Goal: Task Accomplishment & Management: Complete application form

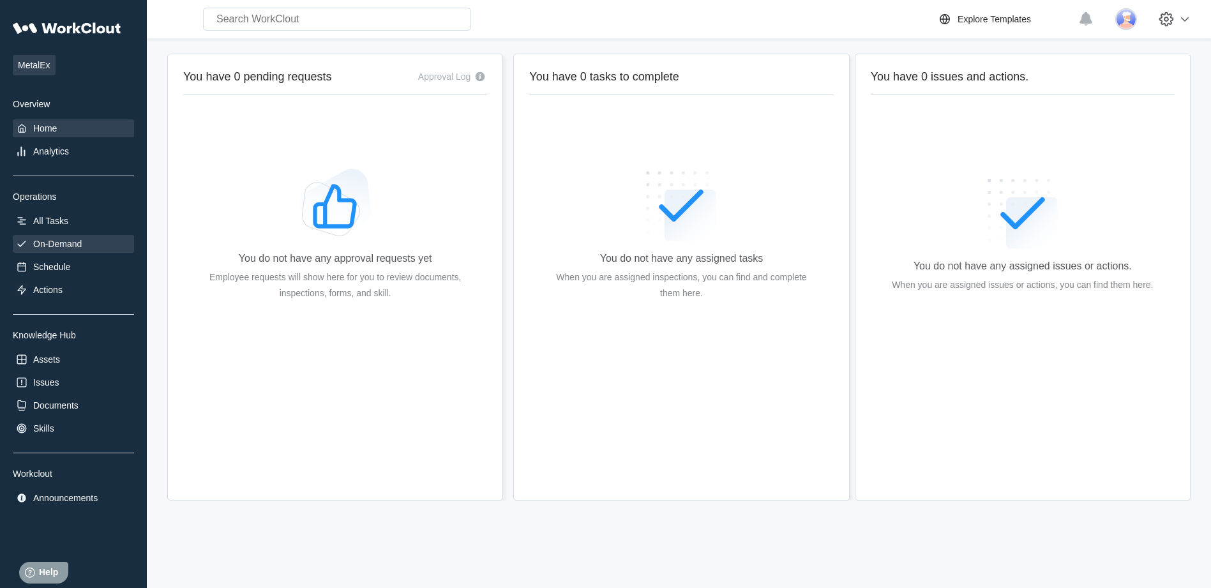
click at [68, 245] on div "On-Demand" at bounding box center [57, 244] width 48 height 10
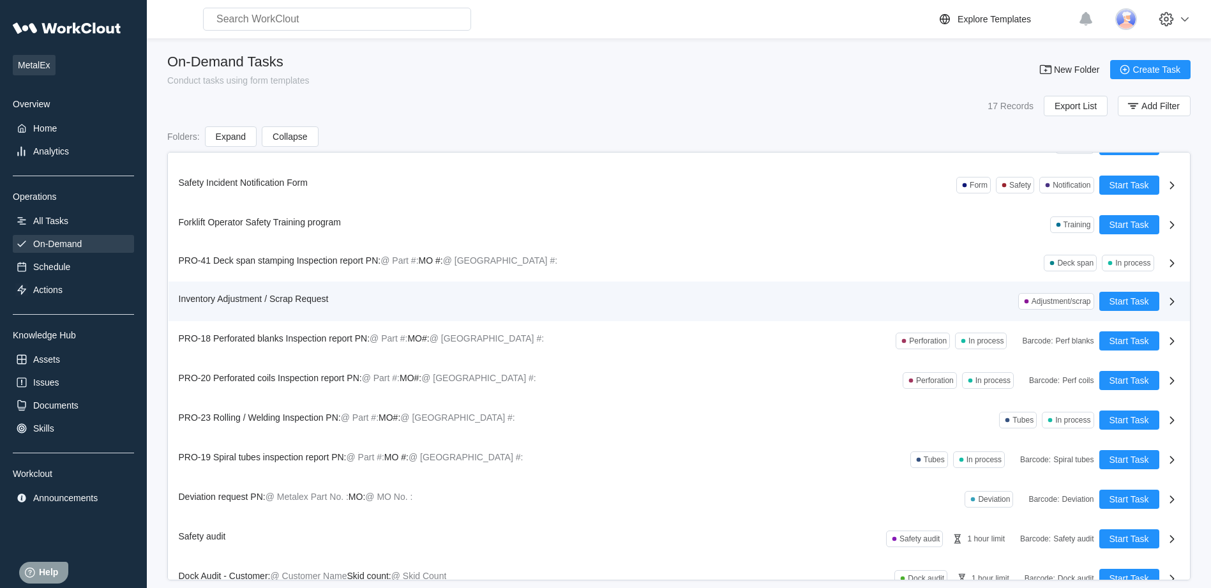
scroll to position [244, 0]
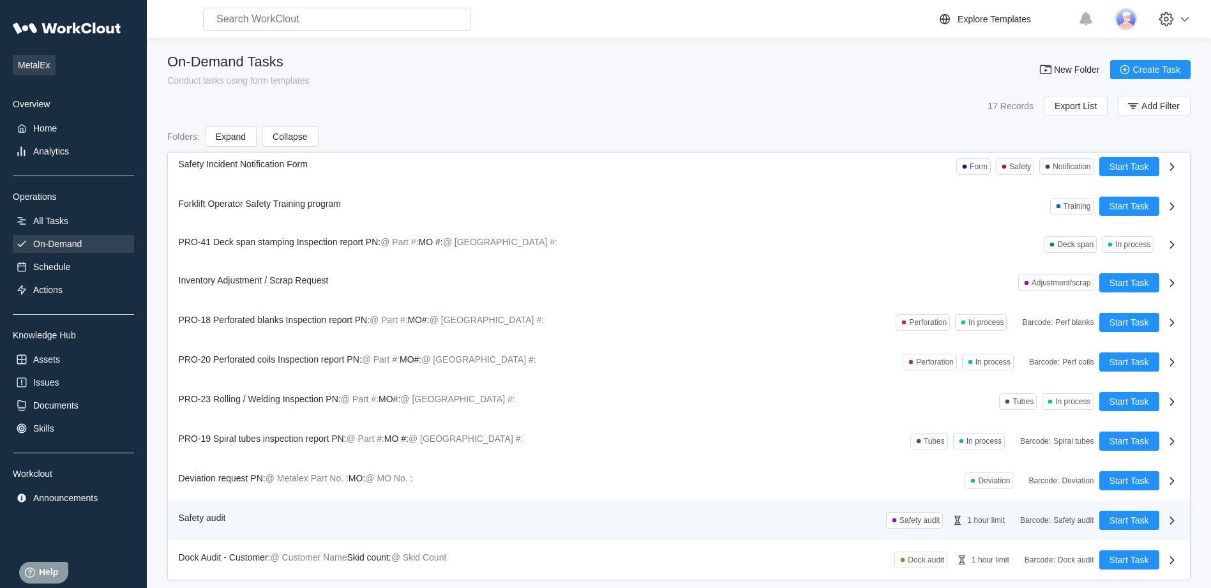
drag, startPoint x: 904, startPoint y: 517, endPoint x: 911, endPoint y: 518, distance: 6.4
click at [904, 516] on div "Safety audit" at bounding box center [919, 520] width 40 height 9
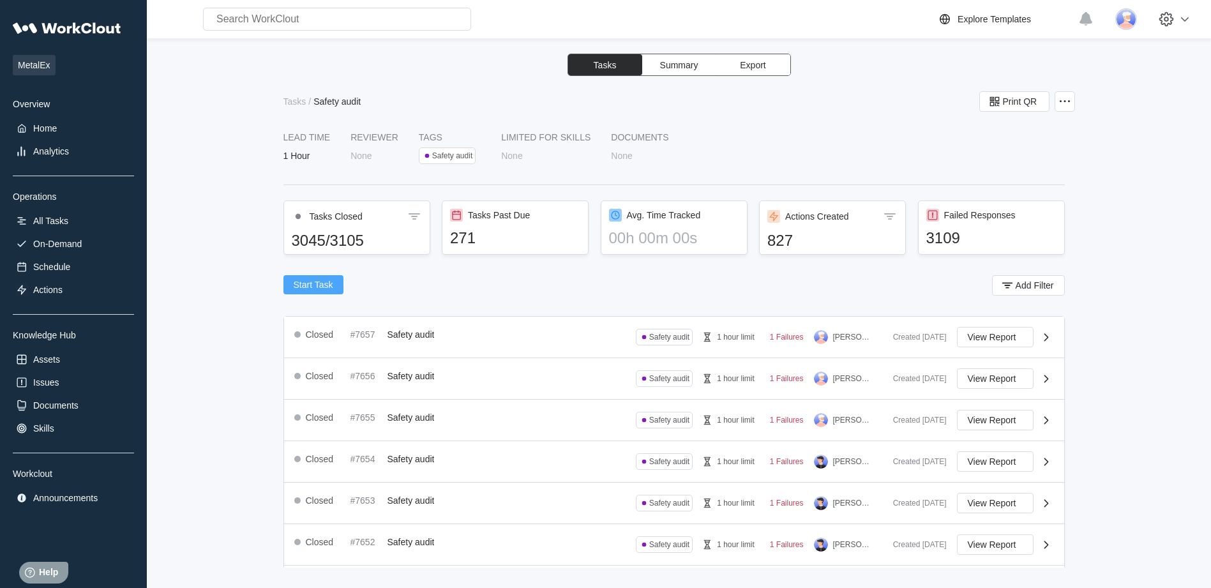
click at [306, 282] on span "Start Task" at bounding box center [314, 284] width 40 height 9
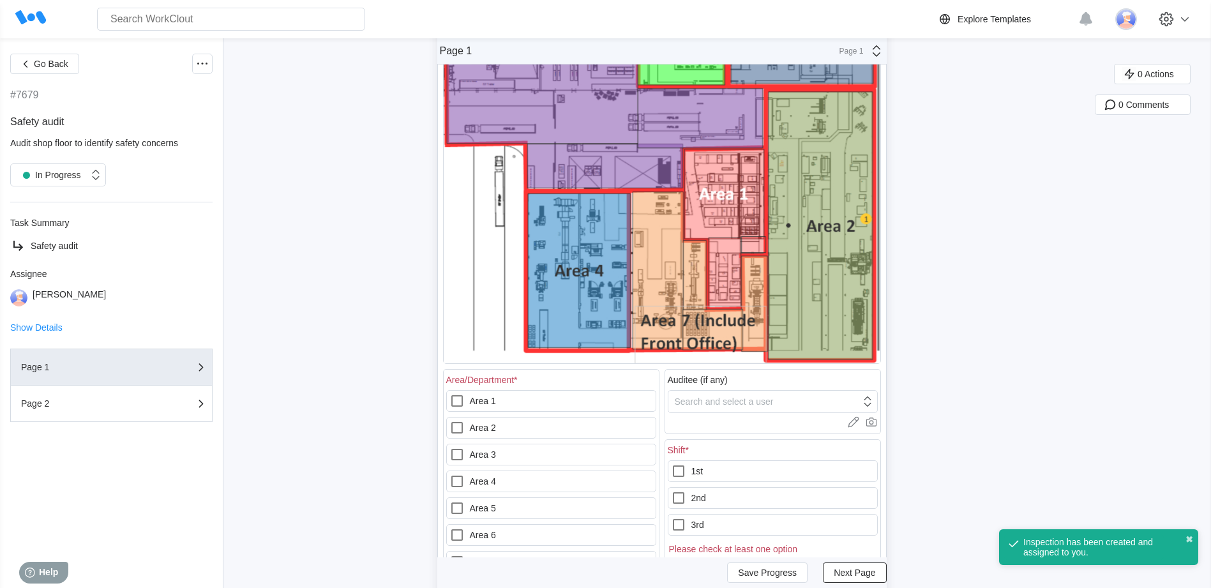
scroll to position [191, 0]
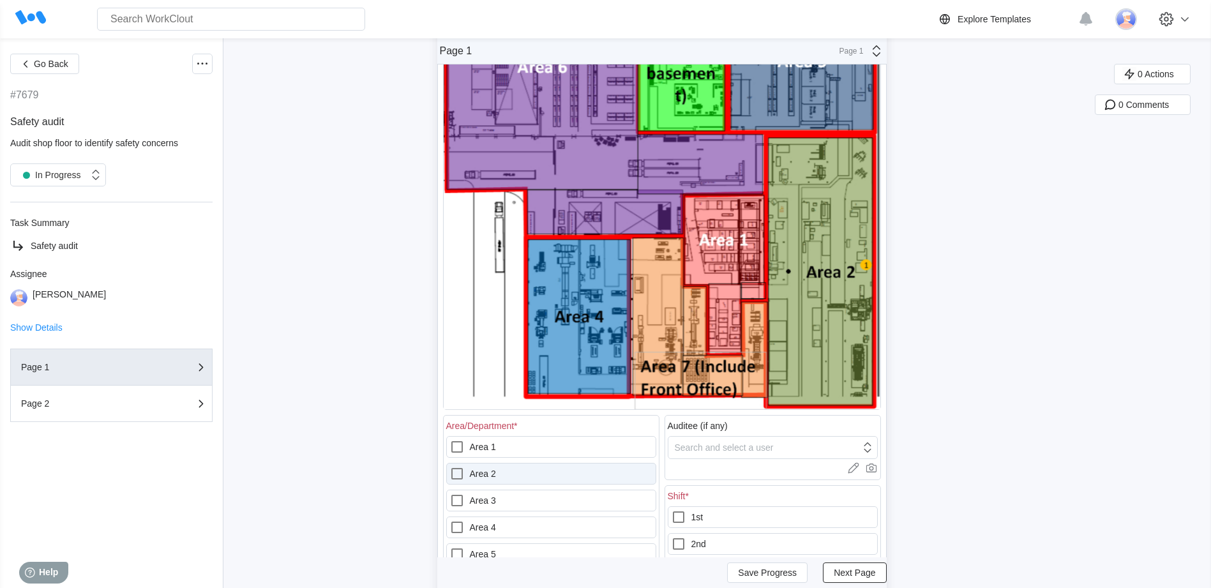
click at [461, 473] on icon at bounding box center [456, 473] width 15 height 15
click at [450, 466] on 2 "Area 2" at bounding box center [449, 466] width 1 height 1
checkbox 2 "true"
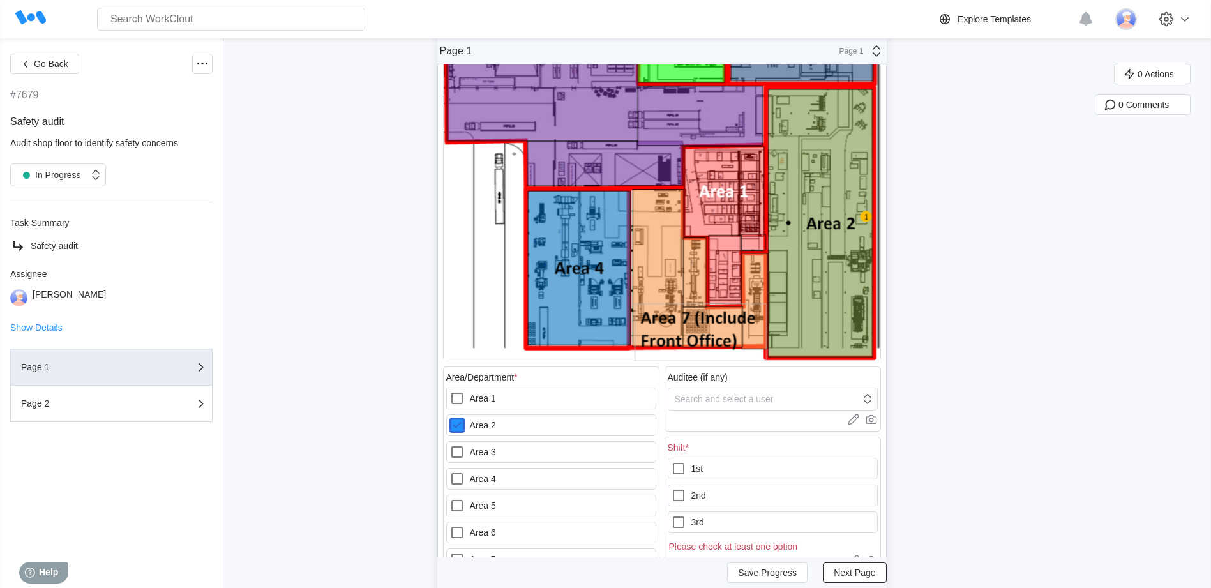
scroll to position [319, 0]
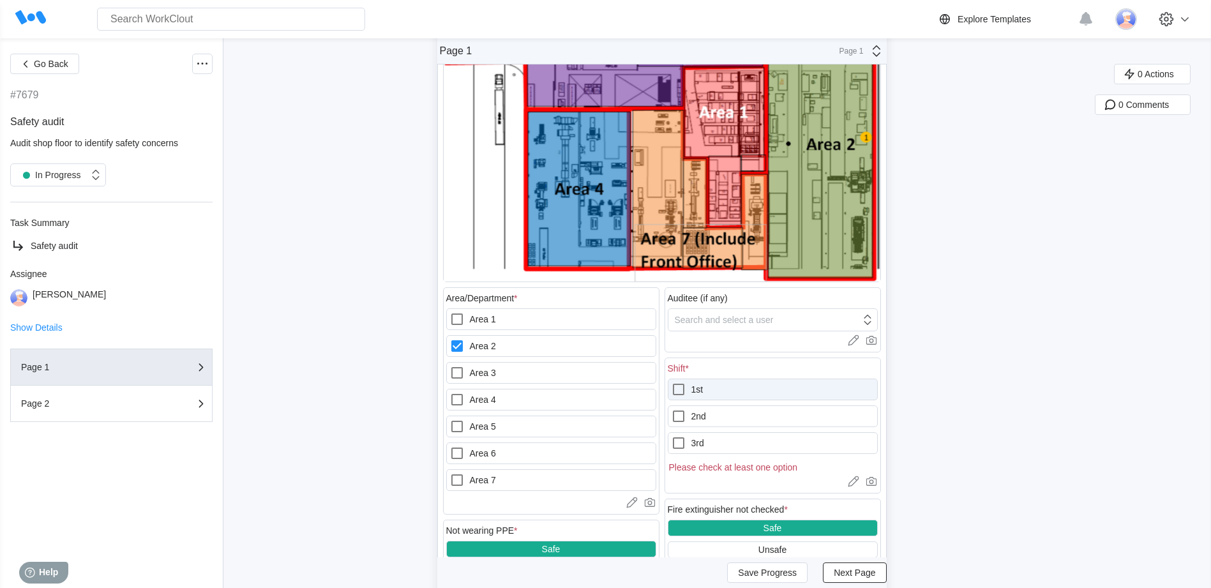
click at [679, 389] on icon at bounding box center [678, 389] width 15 height 15
click at [671, 382] on input "1st" at bounding box center [671, 382] width 1 height 1
checkbox input "true"
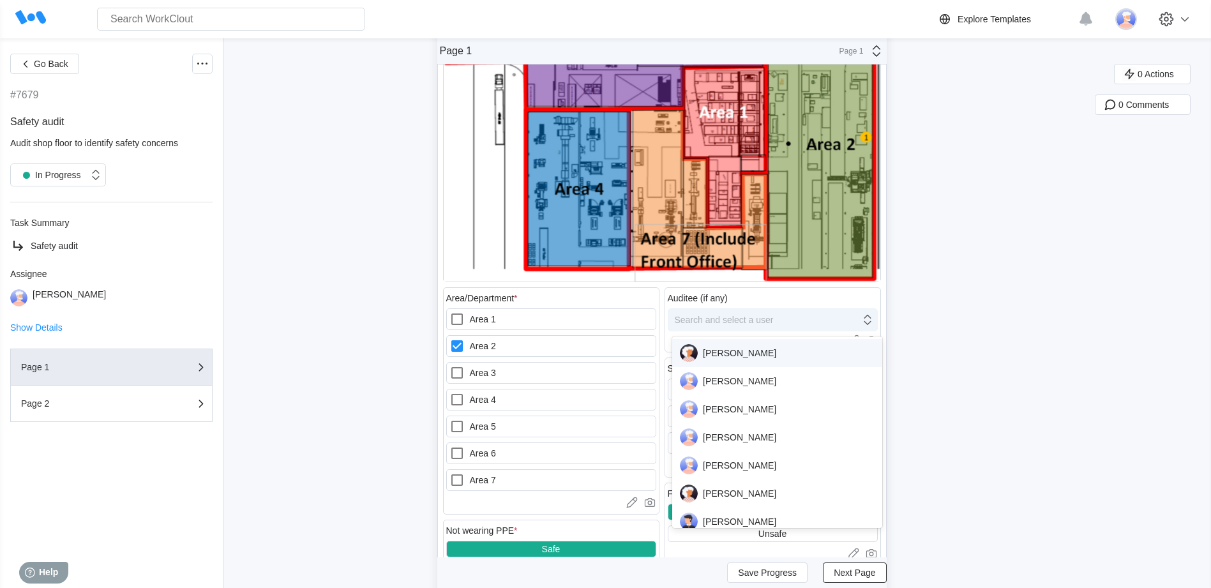
click at [872, 322] on icon at bounding box center [867, 320] width 14 height 14
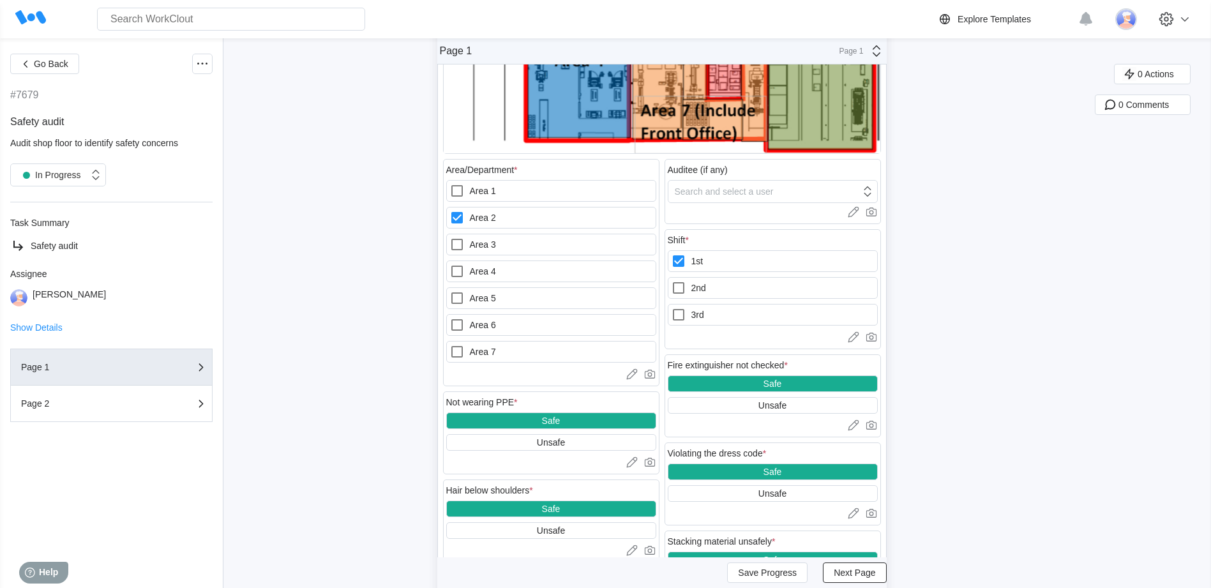
scroll to position [447, 0]
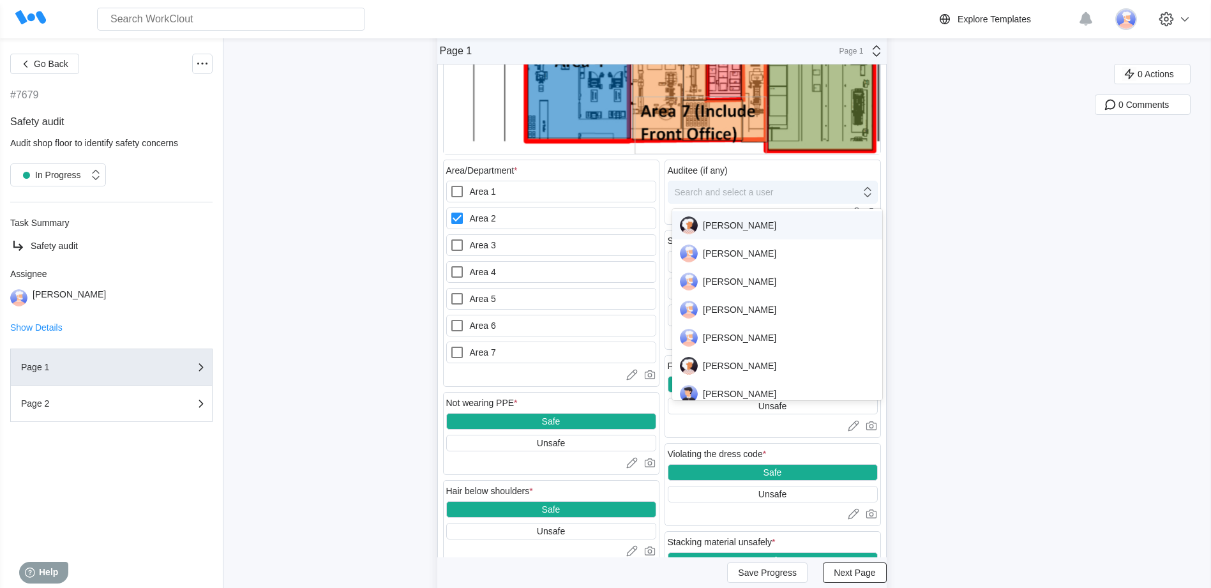
click at [871, 195] on icon at bounding box center [867, 192] width 14 height 14
drag, startPoint x: 723, startPoint y: 254, endPoint x: 760, endPoint y: 245, distance: 38.1
click at [724, 254] on div "[PERSON_NAME]" at bounding box center [777, 253] width 195 height 18
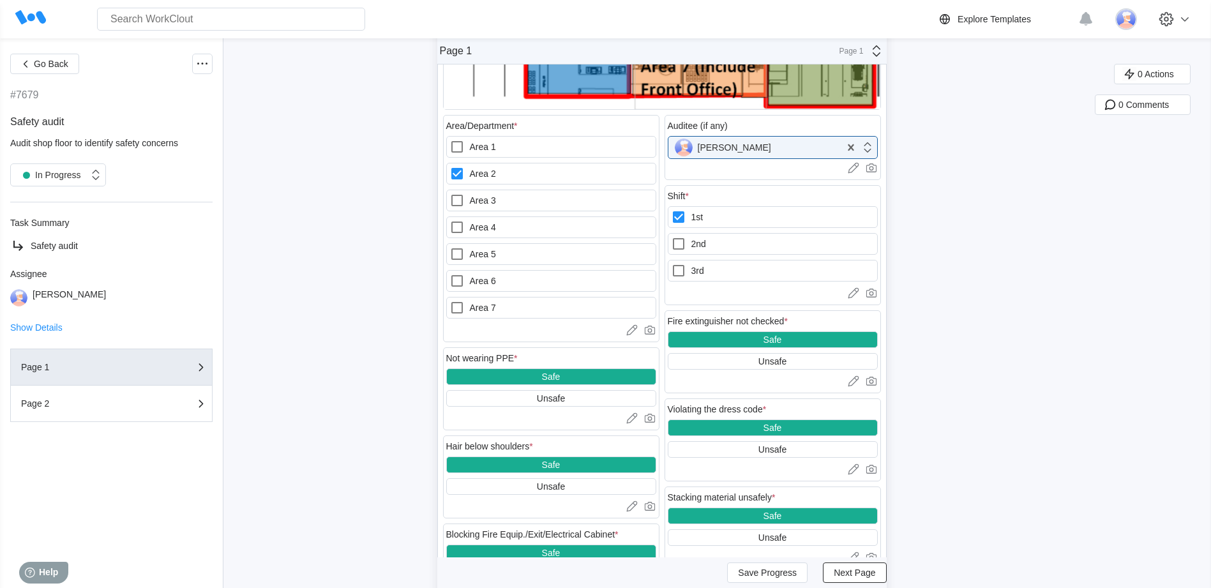
scroll to position [511, 0]
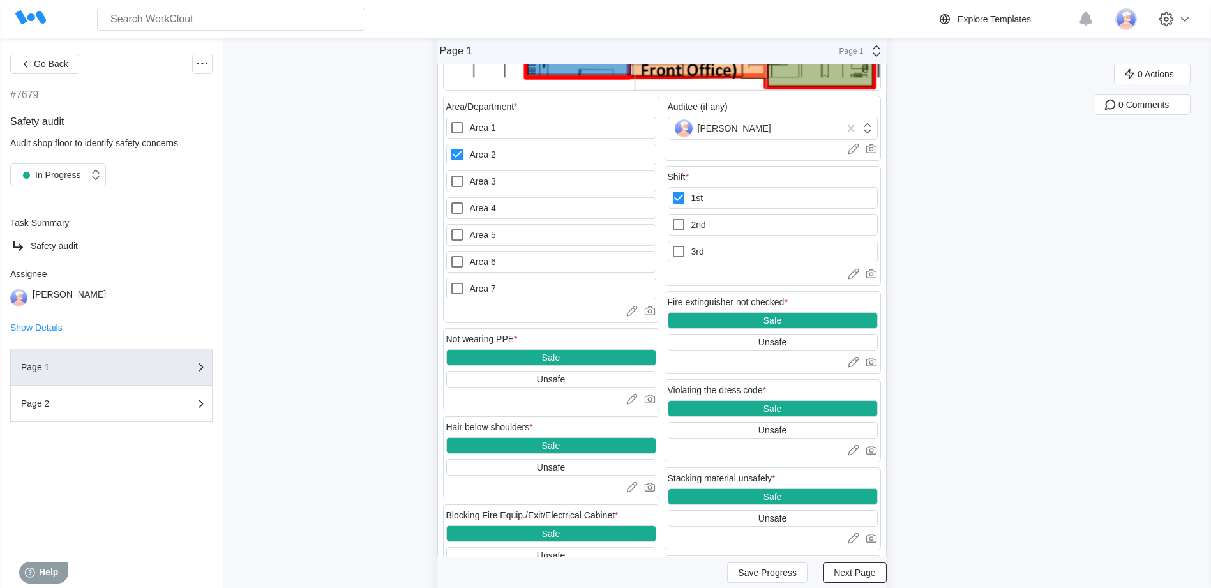
click at [575, 357] on div "Safe" at bounding box center [551, 357] width 210 height 17
click at [637, 398] on icon at bounding box center [631, 398] width 13 height 13
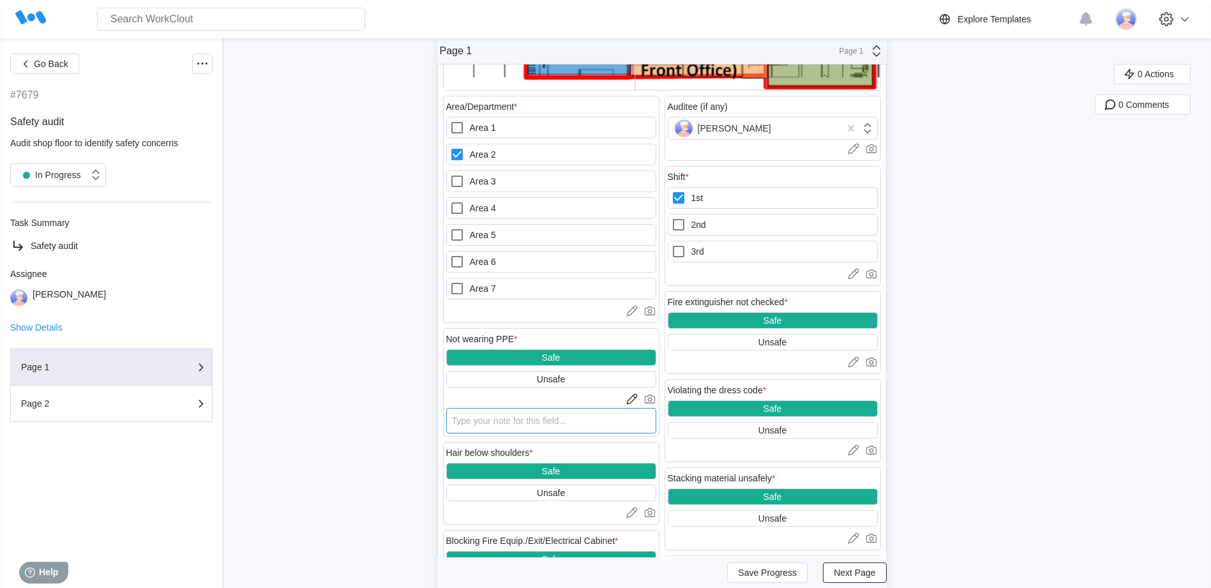
click at [477, 420] on textarea at bounding box center [551, 421] width 210 height 26
type textarea "D"
type textarea "x"
type textarea "Di"
type textarea "x"
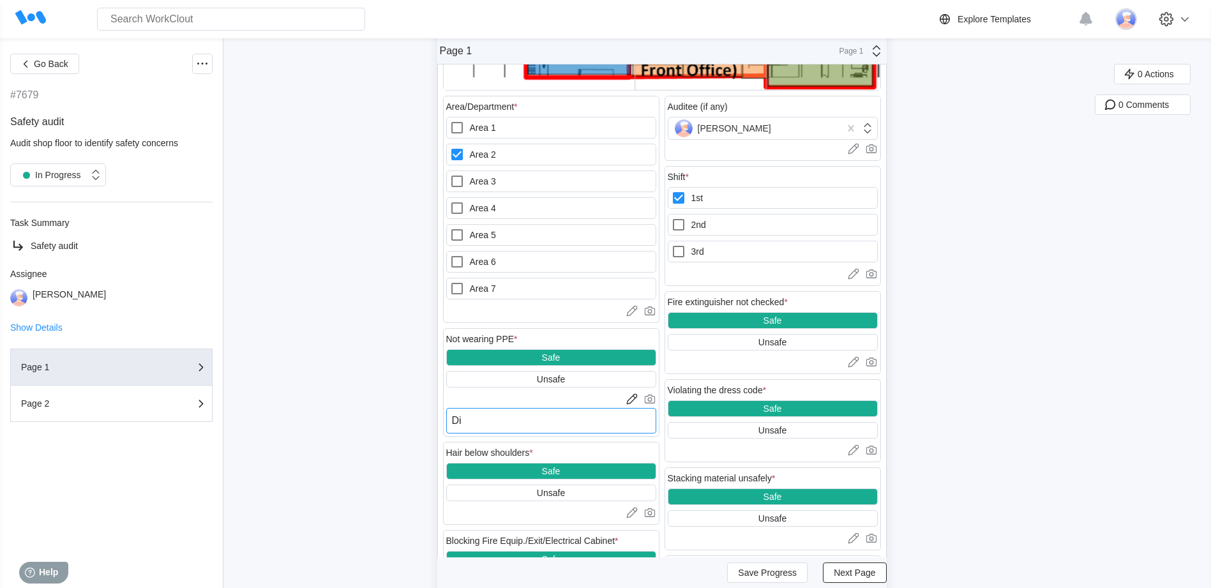
type textarea "Did"
type textarea "x"
type textarea "Did"
type textarea "x"
type textarea "Did P"
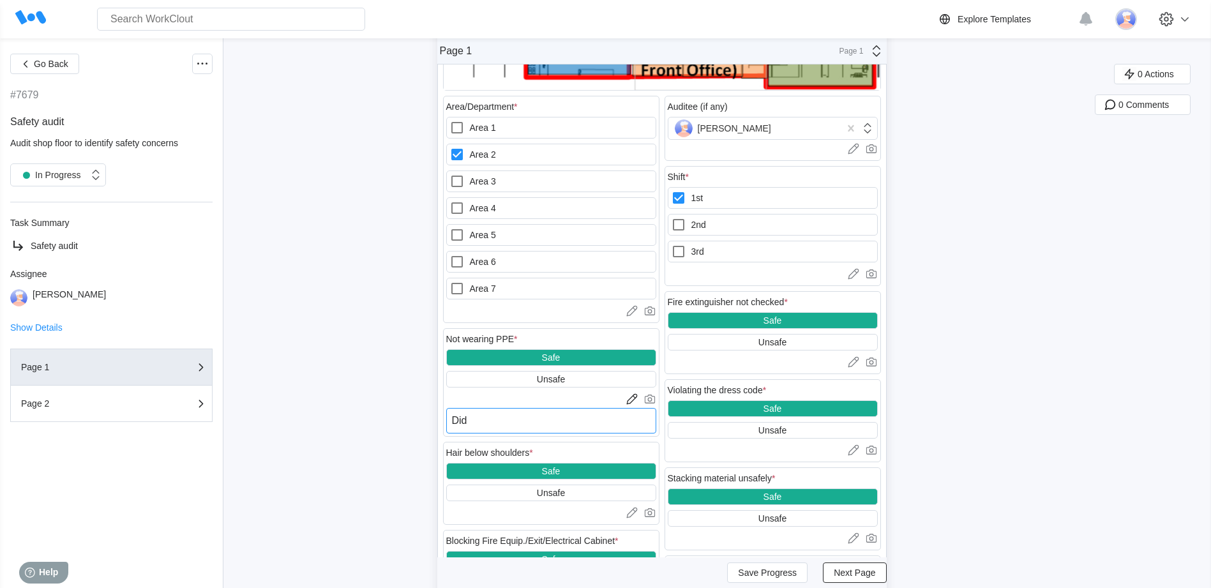
type textarea "x"
type textarea "Did PP"
type textarea "x"
type textarea "Did PPE"
type textarea "x"
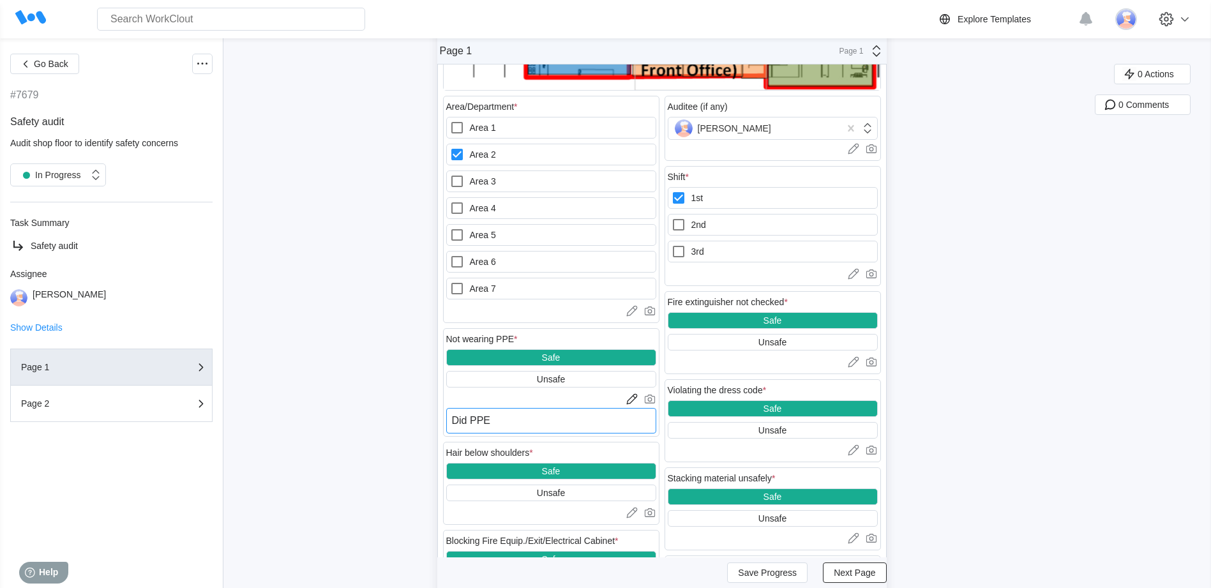
type textarea "Did PPE"
type textarea "x"
type textarea "Did PPE a"
type textarea "x"
type textarea "Did PPE au"
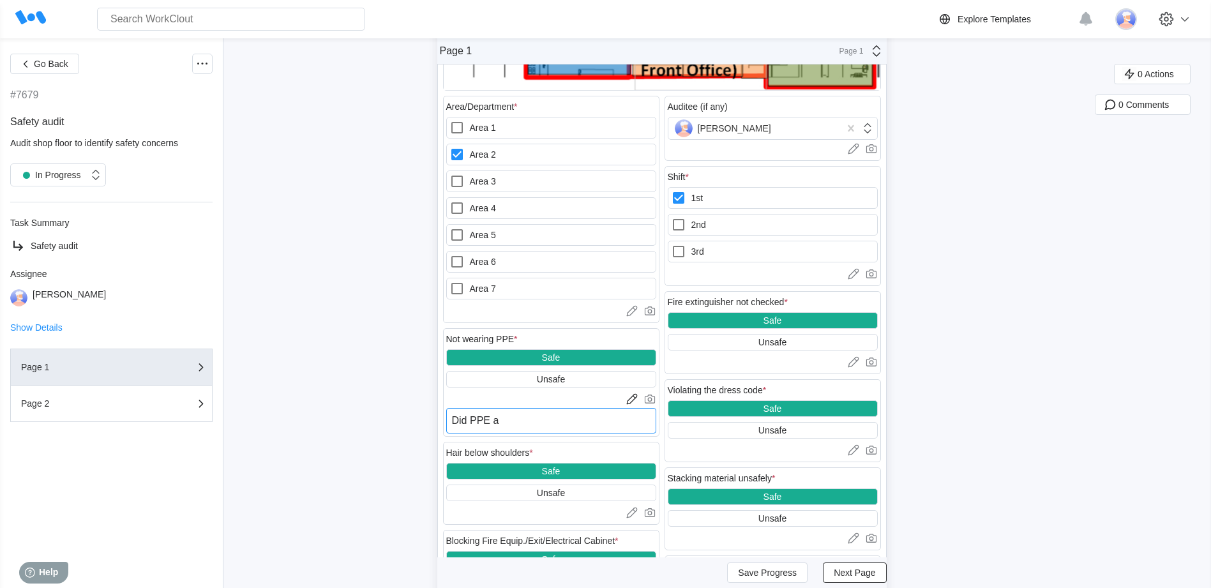
type textarea "x"
type textarea "Did PPE aud"
type textarea "x"
type textarea "Did PPE audi"
type textarea "x"
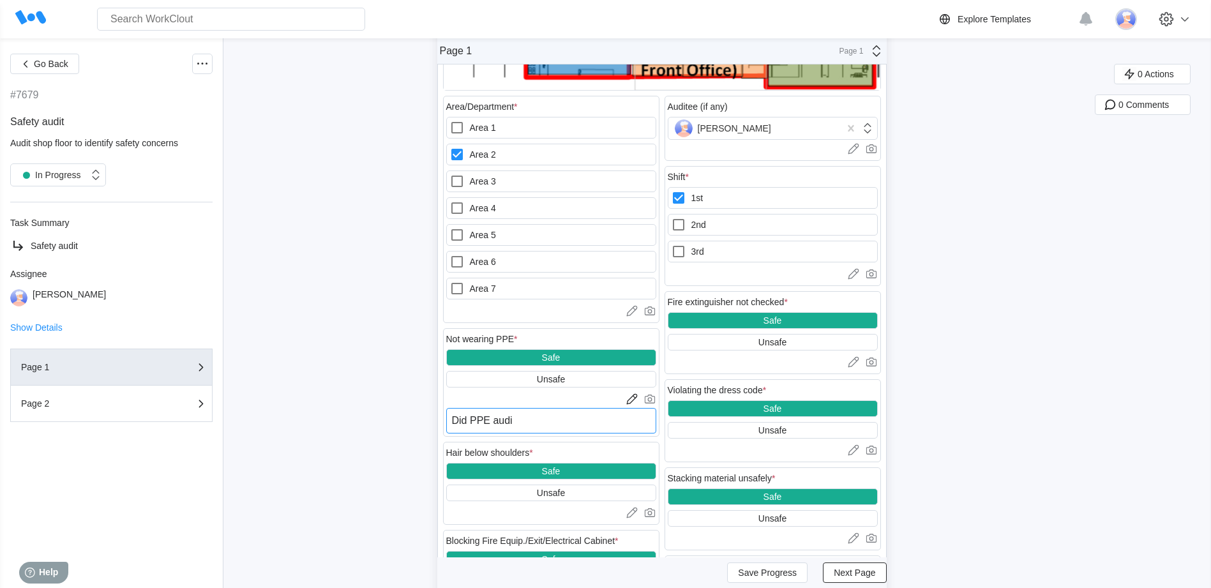
type textarea "Did PPE audit"
type textarea "x"
type textarea "Did PPE audit"
type textarea "x"
type textarea "Did PPE audit 0"
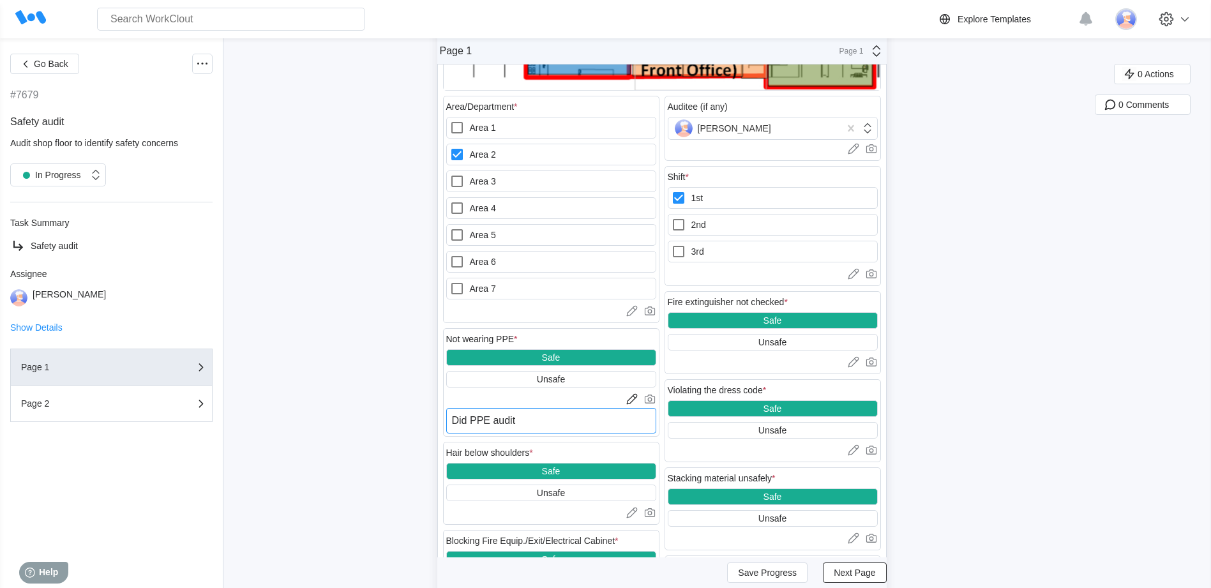
type textarea "x"
type textarea "Did PPE audit 0"
type textarea "x"
type textarea "Did PPE audit 0 f"
type textarea "x"
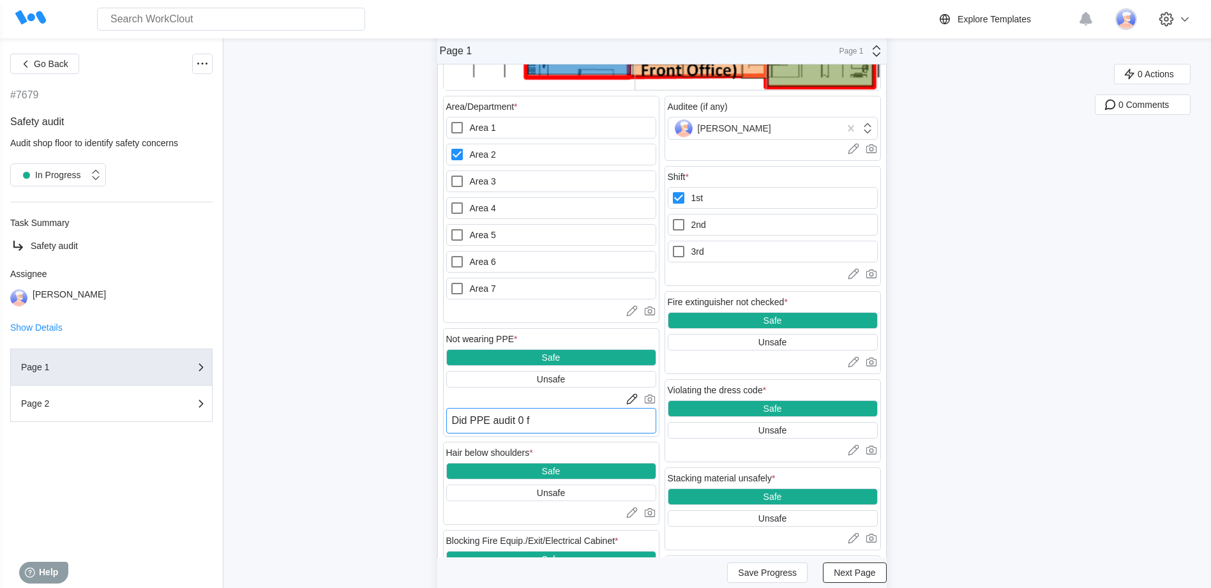
type textarea "Did PPE audit 0 fo"
type textarea "x"
type textarea "Did PPE audit 0 fou"
type textarea "x"
type textarea "Did PPE audit 0 foun"
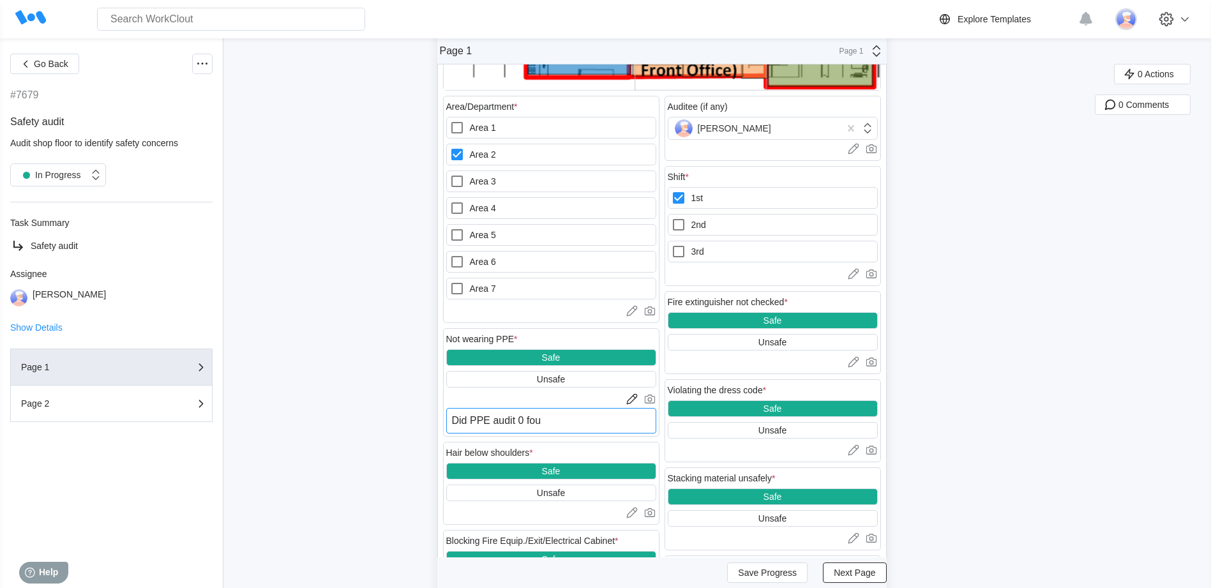
type textarea "x"
type textarea "Did PPE audit 0 found"
type textarea "x"
type textarea "Did PPE audit 0 found"
type textarea "x"
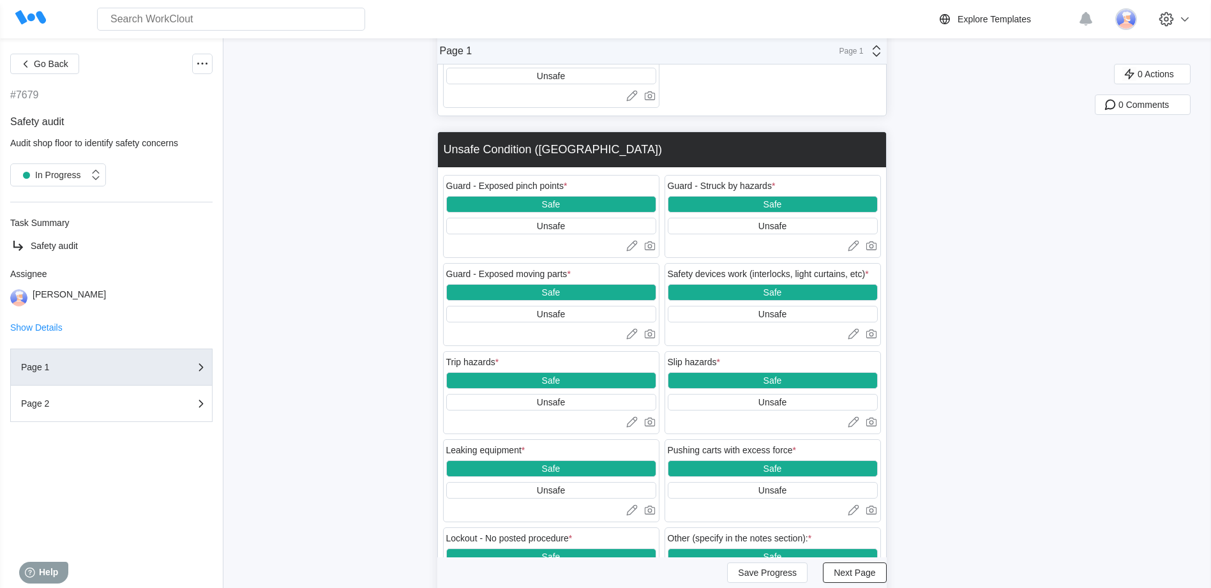
scroll to position [1809, 0]
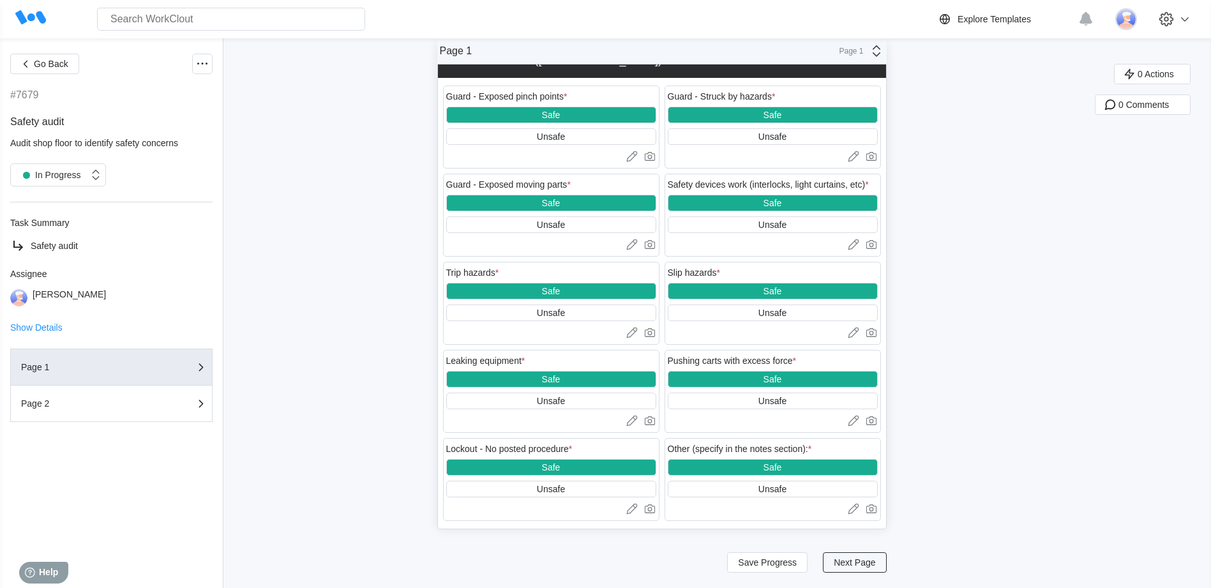
type textarea "Did PPE audit 0 found"
click at [853, 561] on span "Next Page" at bounding box center [853, 562] width 41 height 9
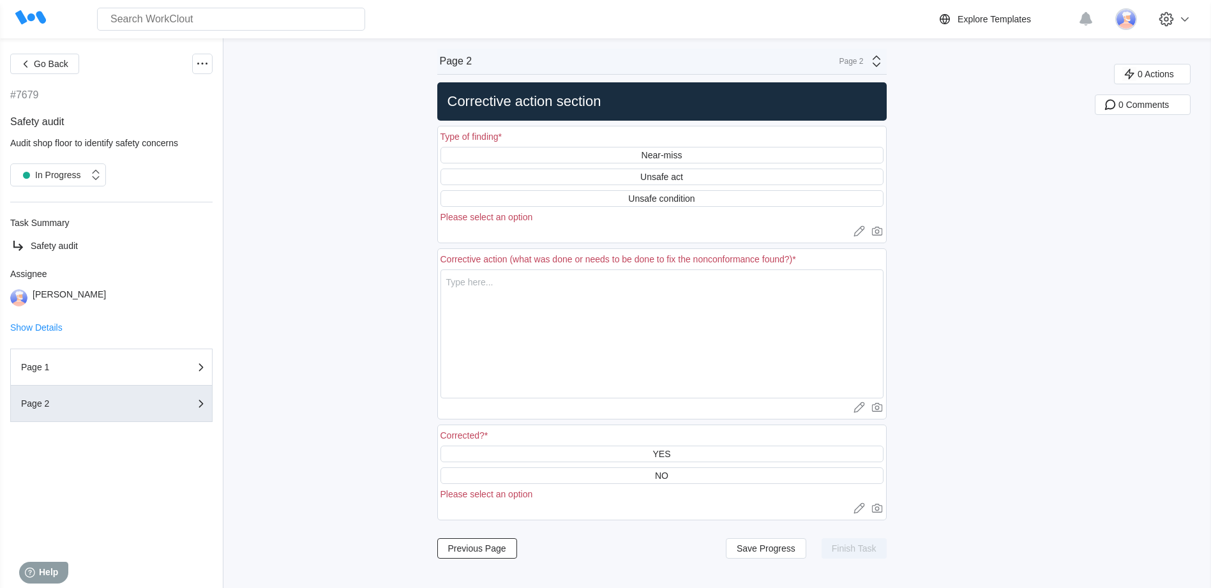
scroll to position [0, 0]
click at [470, 544] on span "Previous Page" at bounding box center [477, 548] width 58 height 9
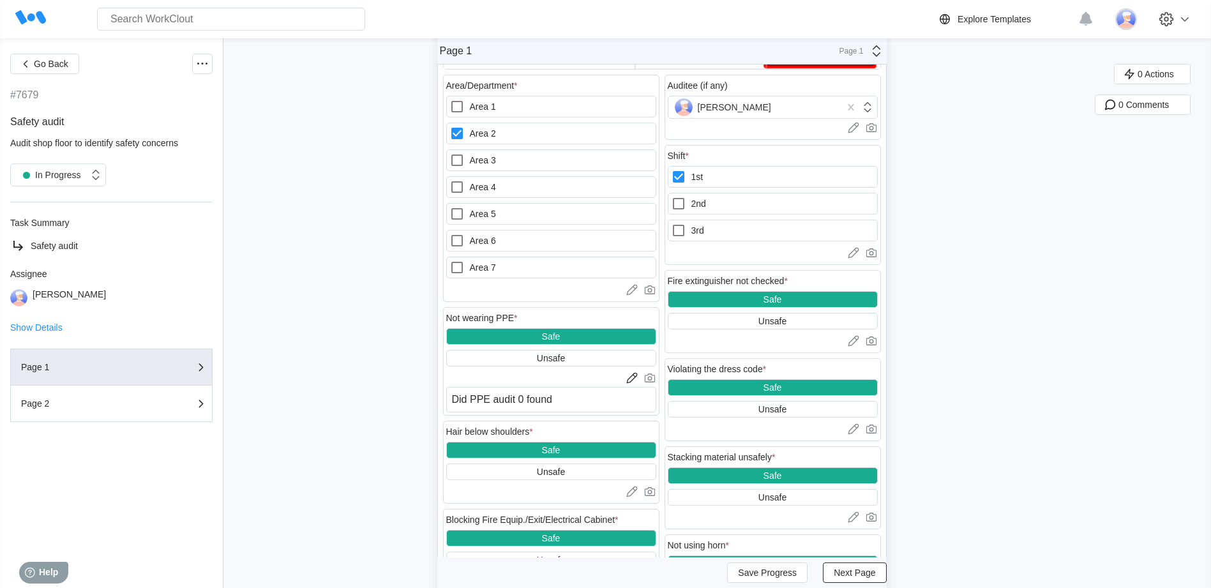
scroll to position [511, 0]
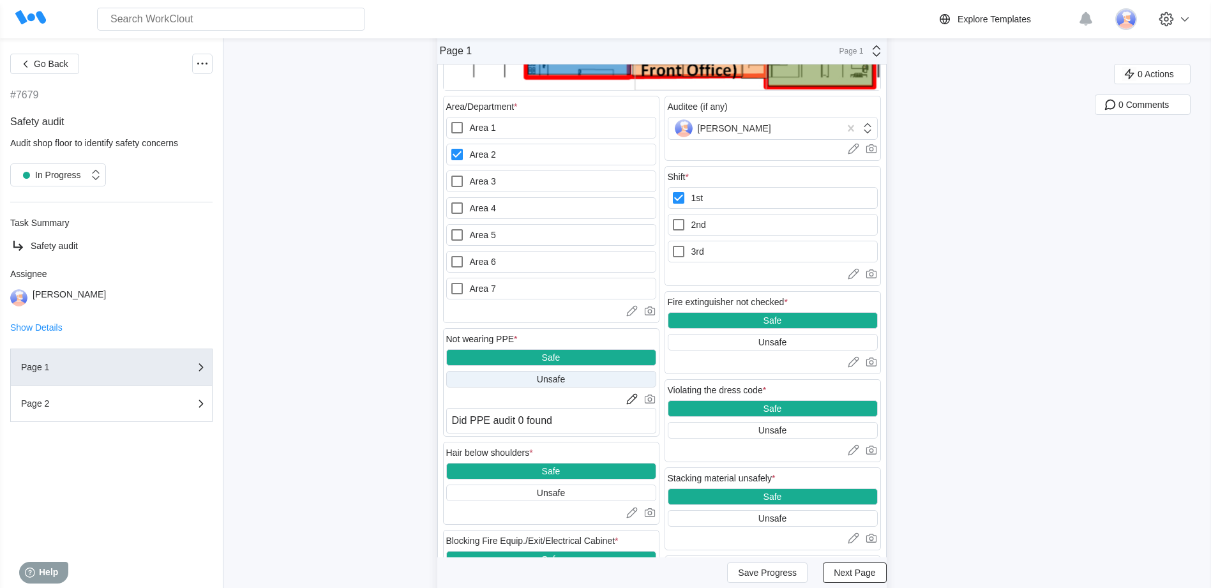
click at [555, 378] on div "Unsafe" at bounding box center [551, 379] width 28 height 10
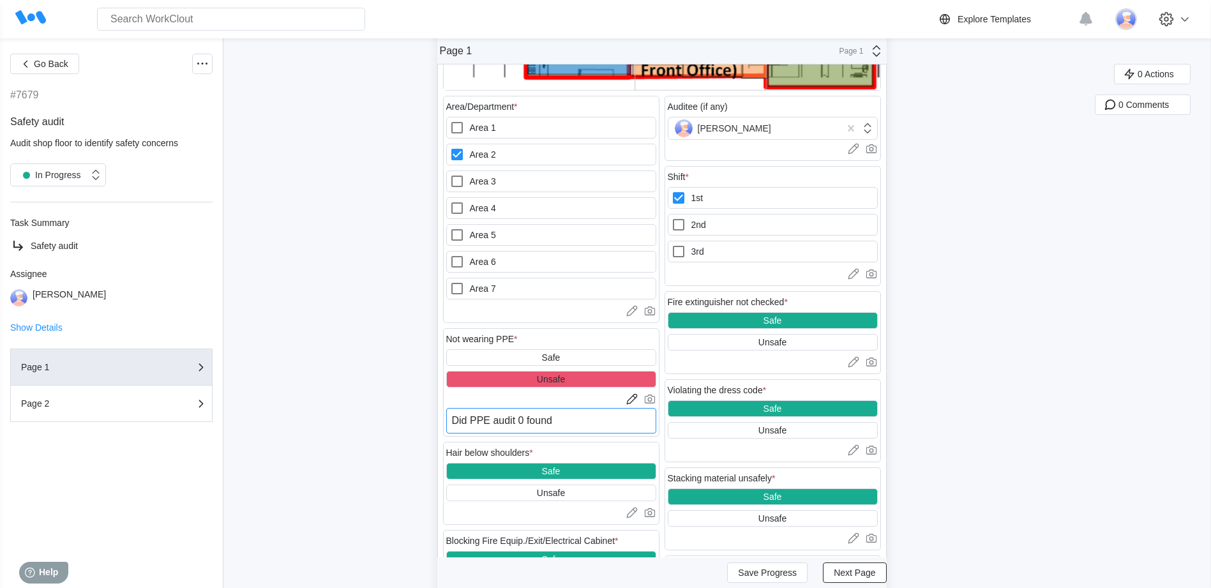
drag, startPoint x: 556, startPoint y: 421, endPoint x: 563, endPoint y: 419, distance: 6.9
click at [559, 420] on textarea "Did PPE audit 0 found" at bounding box center [551, 421] width 210 height 26
click at [562, 419] on textarea "Did PPE audit 0 found" at bounding box center [551, 421] width 210 height 26
type textarea "Did PPE audit 0 found"
type textarea "x"
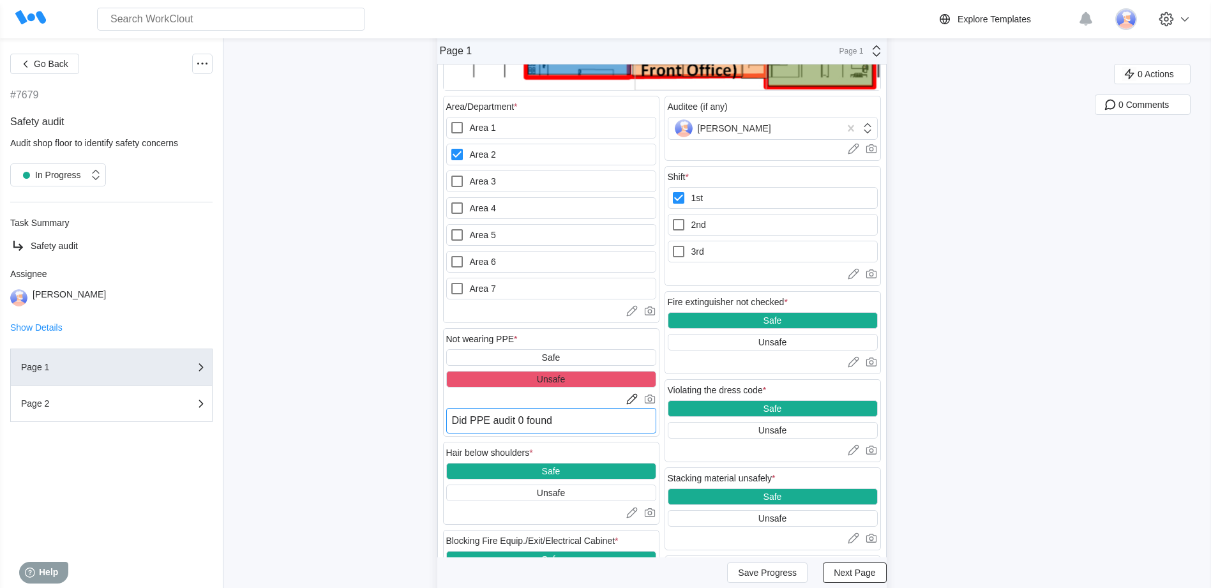
type textarea "Did PPE audit 0 foun"
type textarea "x"
type textarea "Did PPE audit 0 fou"
type textarea "x"
type textarea "Did PPE audit 0 fo"
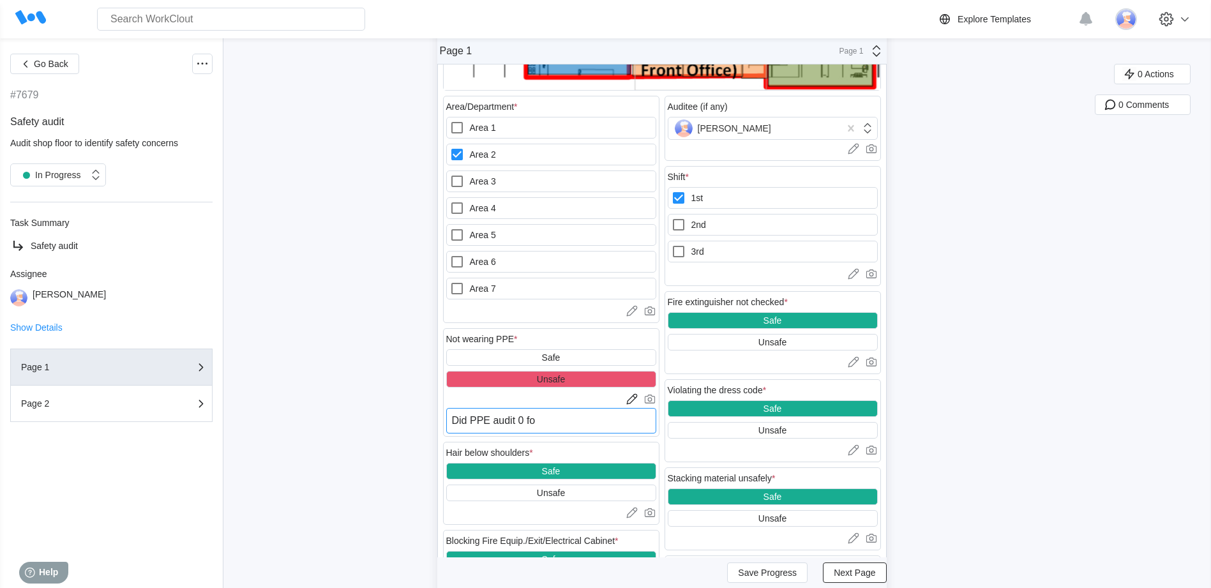
type textarea "x"
type textarea "Did PPE audit 0 f"
type textarea "x"
type textarea "Did PPE audit 0"
type textarea "x"
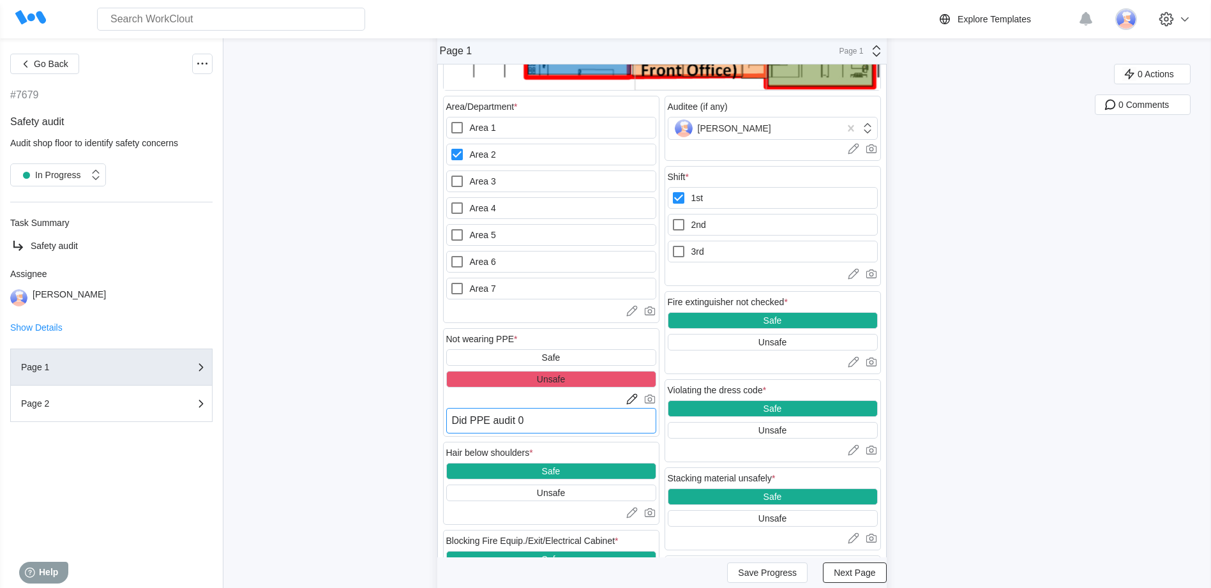
type textarea "Did PPE audit 0"
type textarea "x"
type textarea "Did PPE audit"
type textarea "x"
type textarea "Did PPE audit"
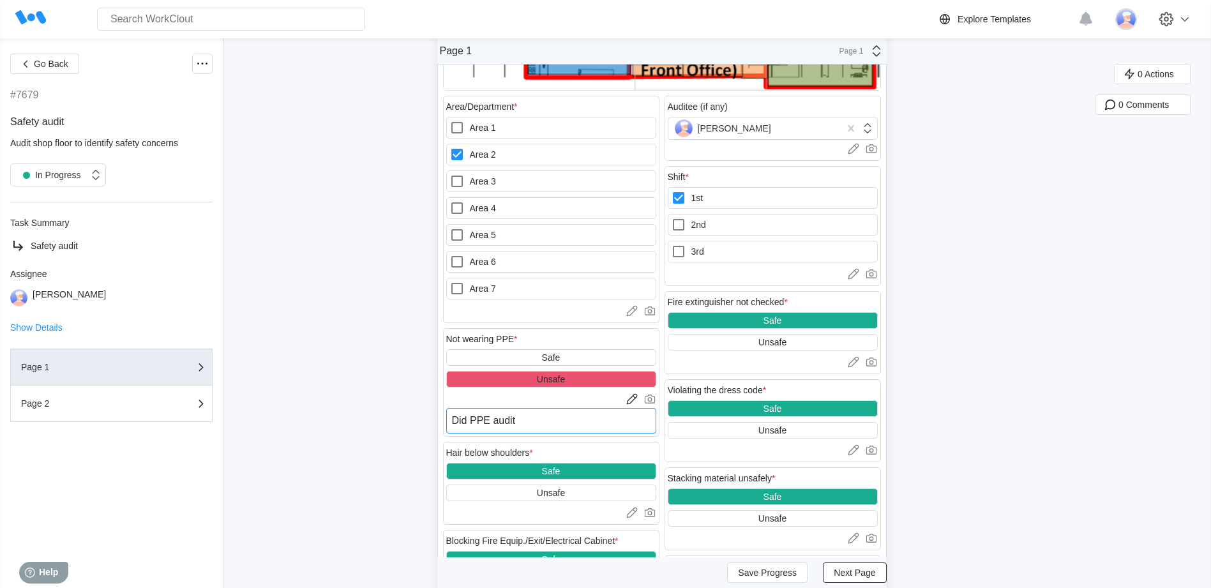
type textarea "x"
type textarea "Did PPE audi"
type textarea "x"
type textarea "Did PPE aud"
type textarea "x"
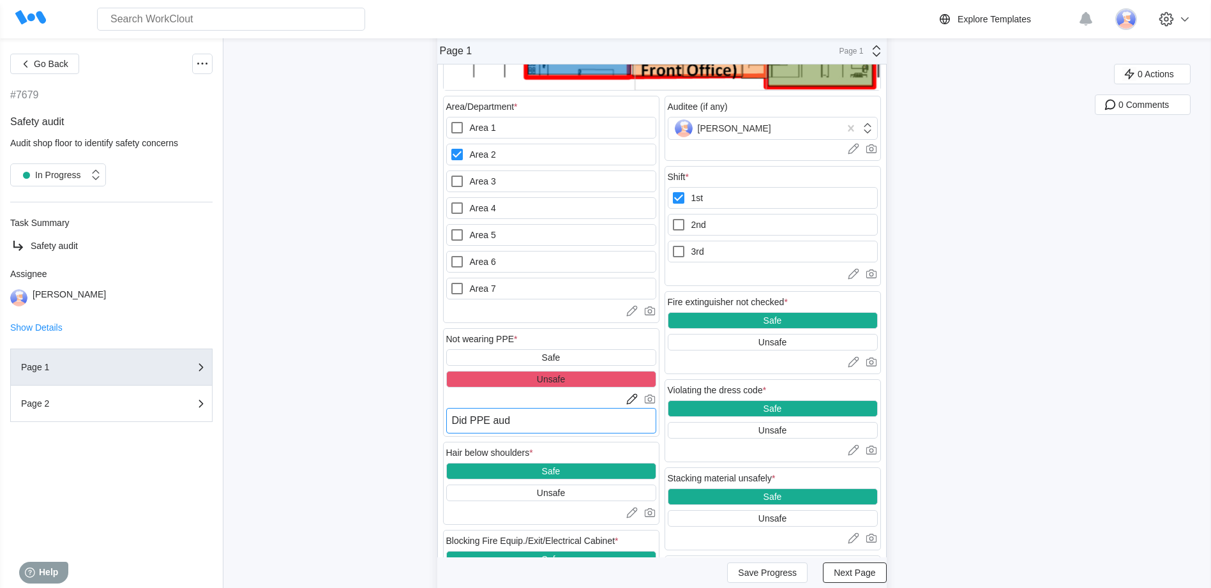
type textarea "Did PPE audi"
type textarea "x"
type textarea "Did PPE audit"
type textarea "x"
type textarea "Did PPE audit,"
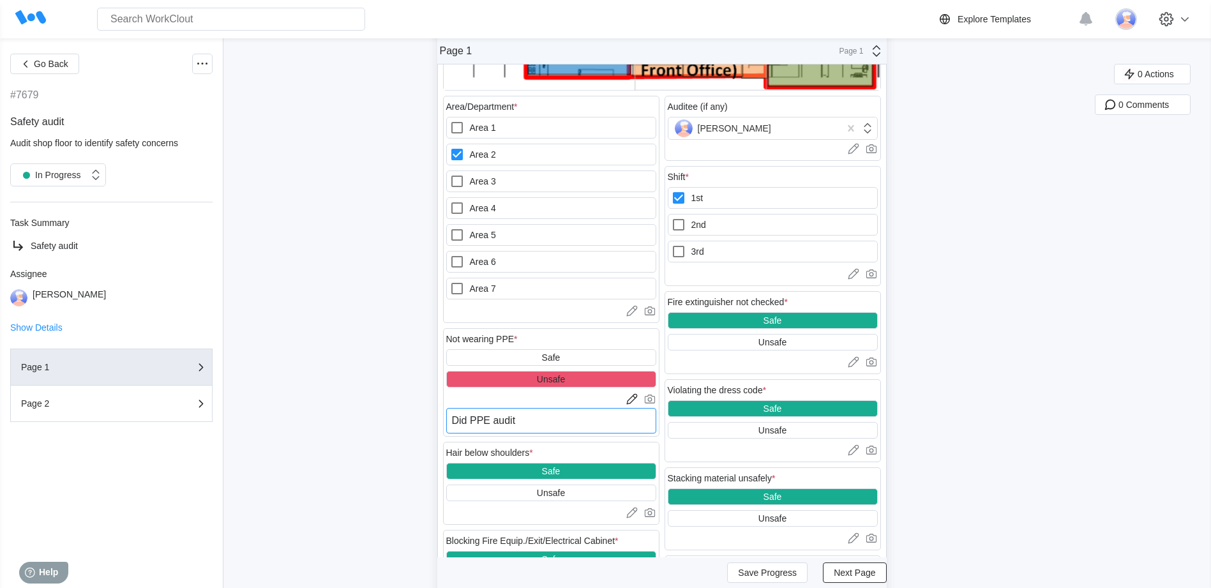
type textarea "x"
type textarea "Did PPE audit,"
type textarea "x"
type textarea "Did PPE audit, 0"
type textarea "x"
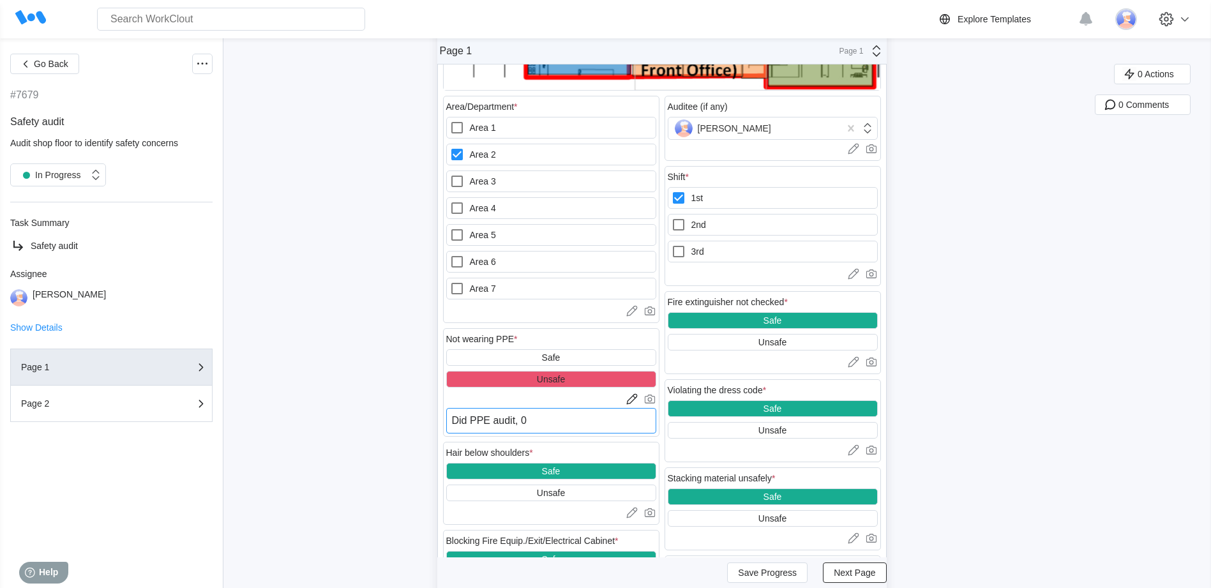
type textarea "Did PPE audit, 0"
type textarea "x"
type textarea "Did PPE audit, 0 f"
type textarea "x"
type textarea "Did PPE audit, 0 fo"
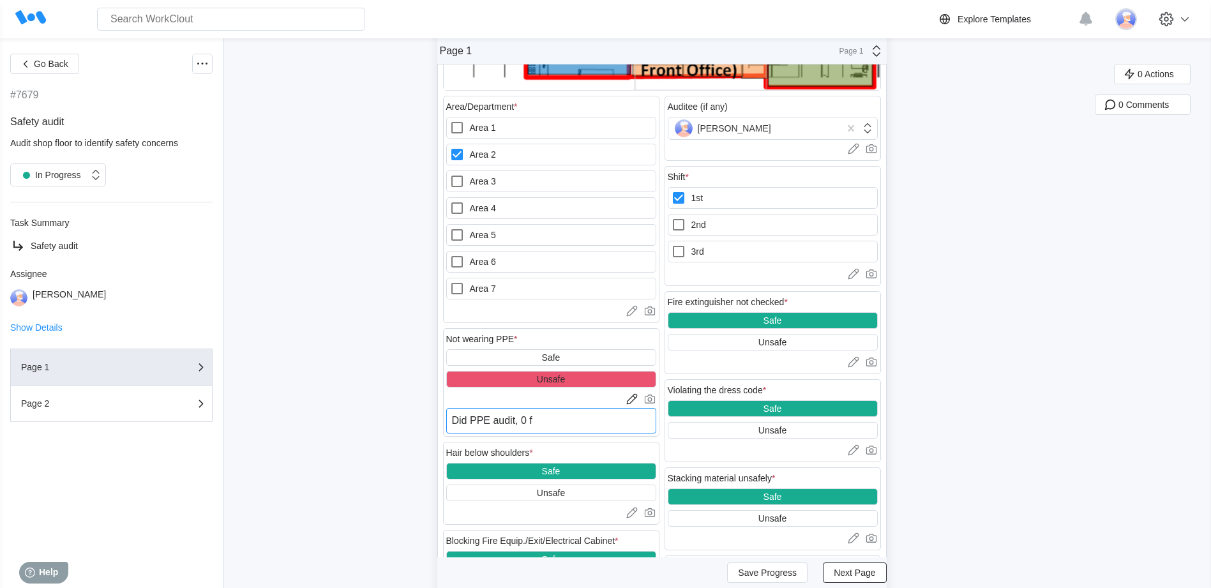
type textarea "x"
type textarea "Did PPE audit, 0 fou"
type textarea "x"
type textarea "Did PPE audit, 0 foun"
type textarea "x"
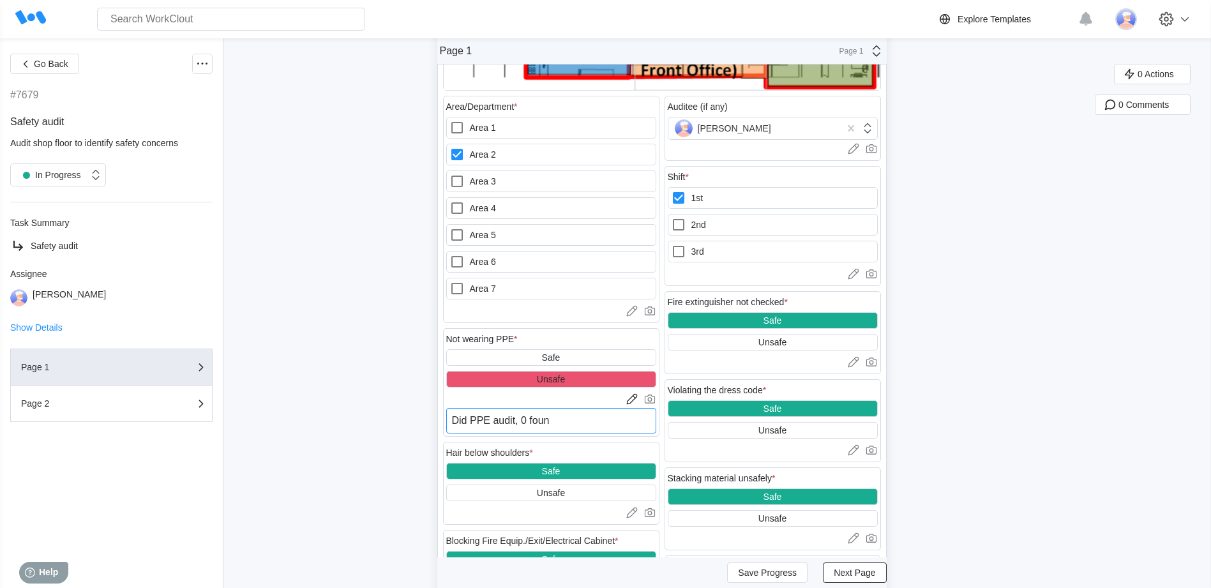
type textarea "Did PPE audit, 0 found"
type textarea "x"
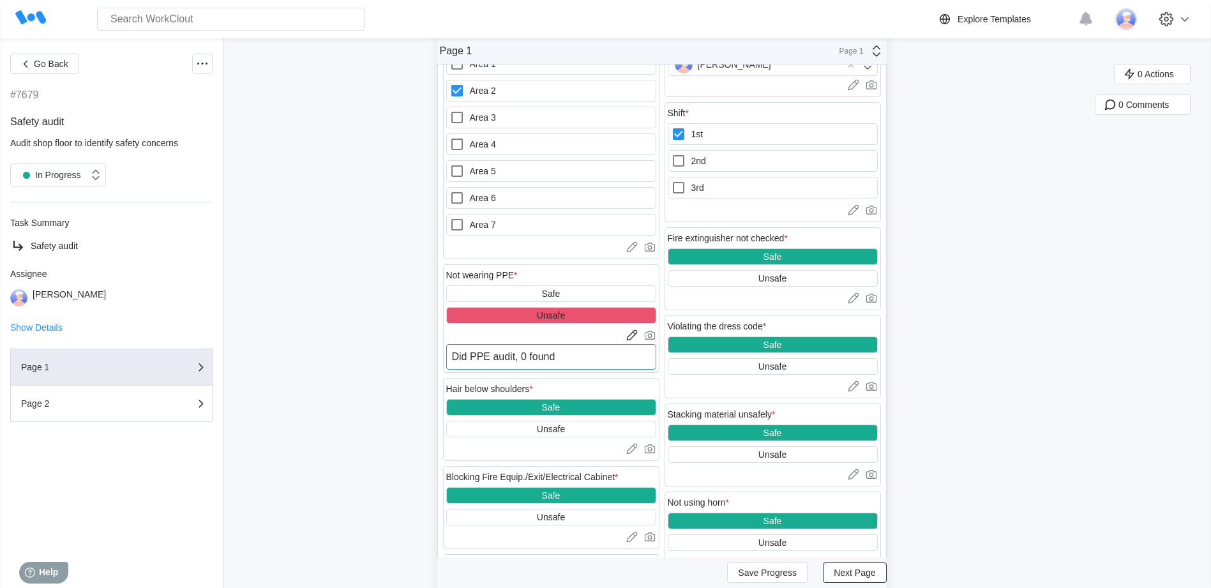
type textarea "Did PPE audit, 0 found"
type textarea "x"
type textarea "Did PPE audit, 0 found"
type textarea "x"
type textarea "Did PPE audit, 0 foun"
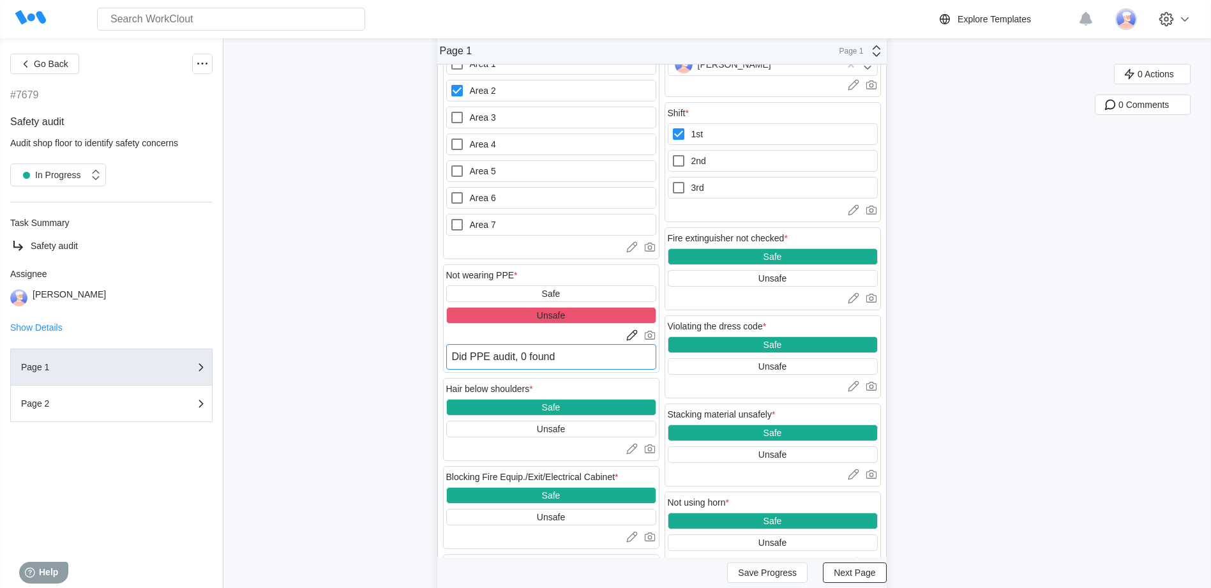
type textarea "x"
type textarea "Did PPE audit, 0 fou"
type textarea "x"
type textarea "Did PPE audit, 0 fo"
type textarea "x"
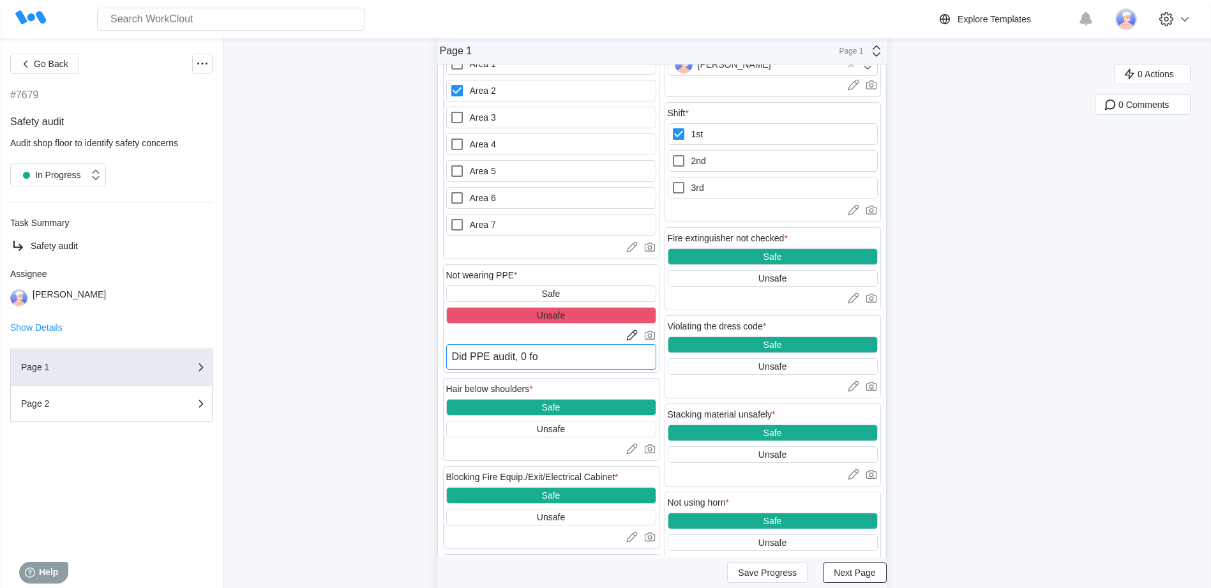
type textarea "Did PPE audit, 0 f"
type textarea "x"
type textarea "Did PPE audit, 0"
type textarea "x"
type textarea "Did PPE audit, 0 i"
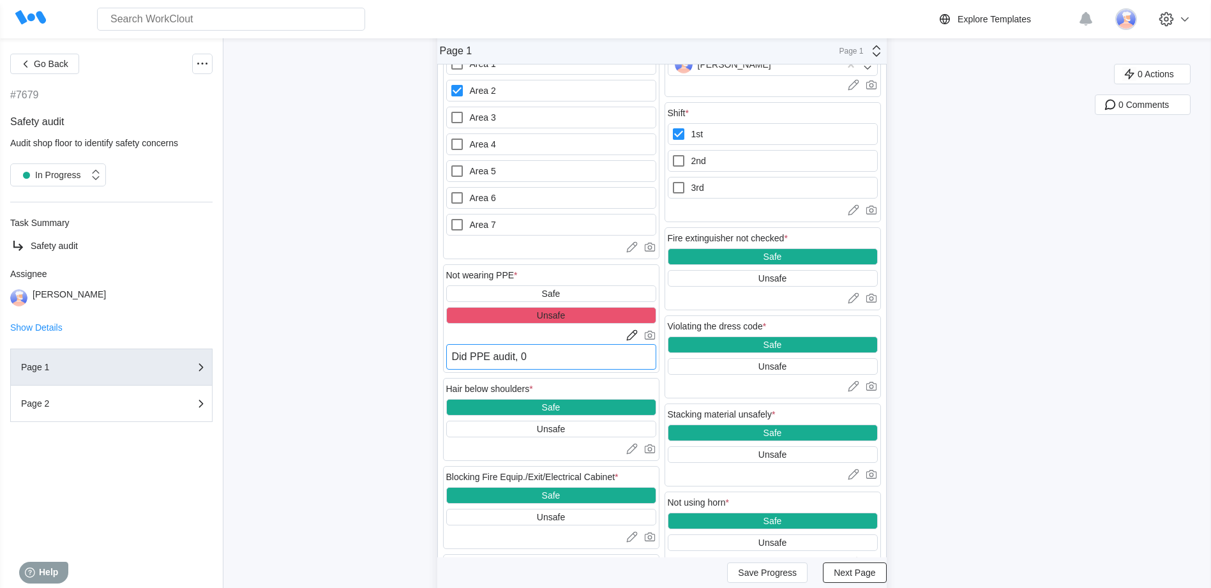
type textarea "x"
type textarea "Did PPE audit, 0 is"
type textarea "x"
type textarea "Did PPE audit, 0 iss"
type textarea "x"
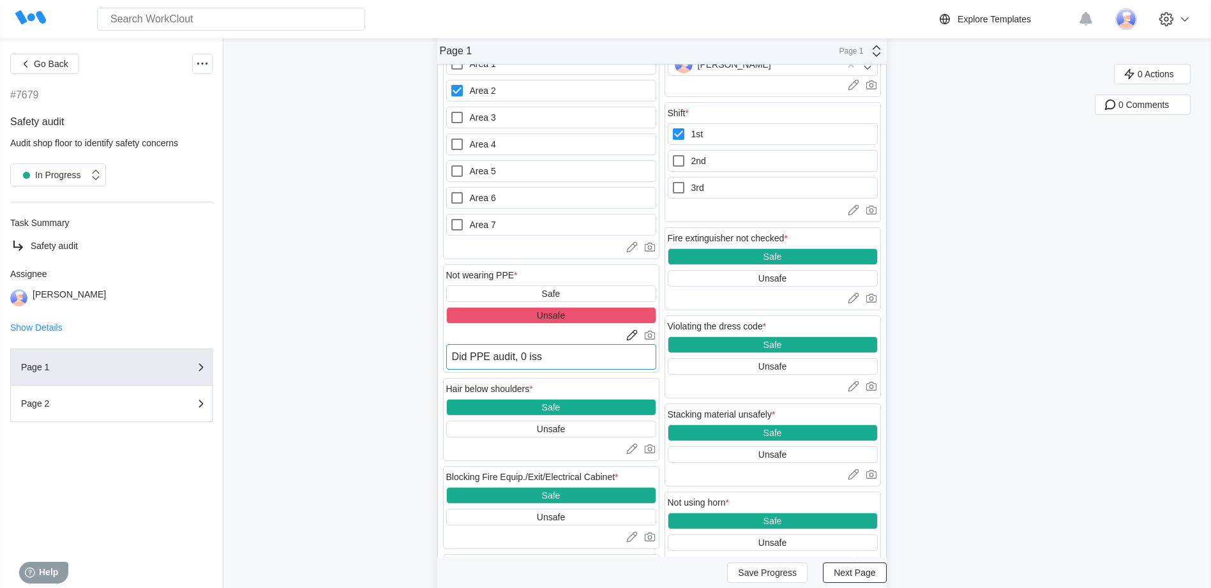
type textarea "Did PPE audit, 0 issu"
type textarea "x"
type textarea "Did PPE audit, 0 issue"
type textarea "x"
type textarea "Did PPE audit, 0 issues"
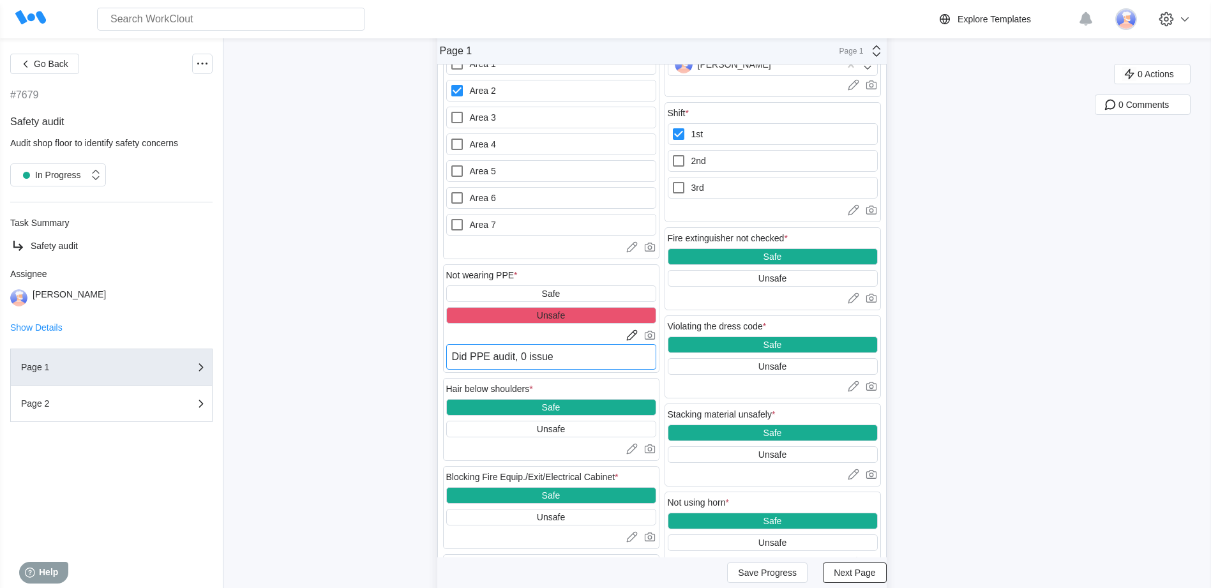
type textarea "x"
type textarea "Did PPE audit, 0 issues"
type textarea "x"
type textarea "Did PPE audit, 0 issues f"
type textarea "x"
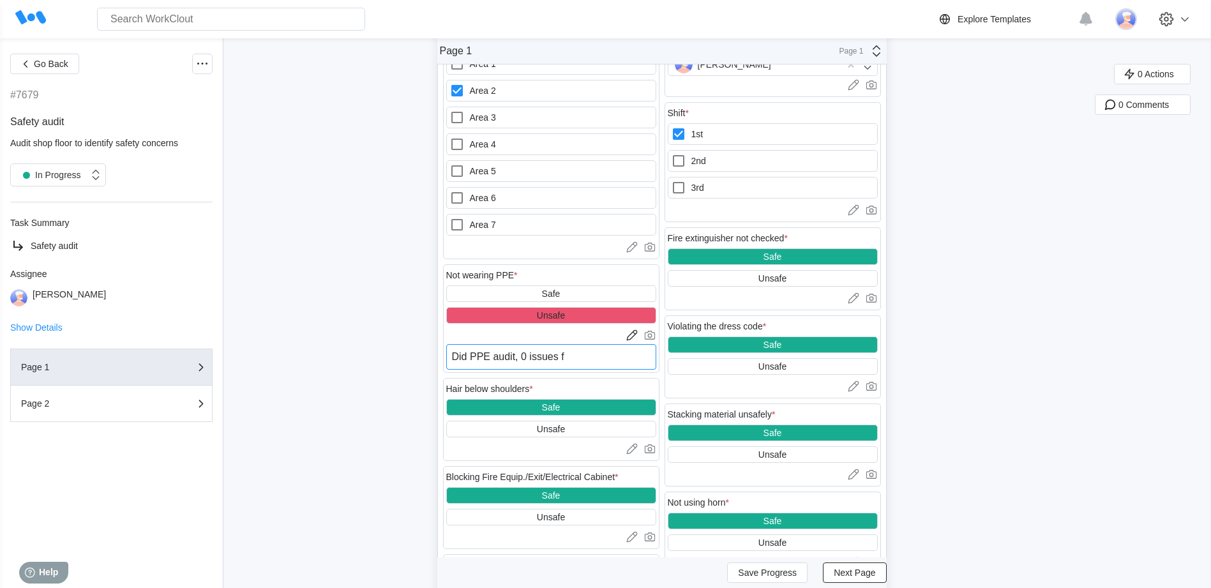
type textarea "Did PPE audit, 0 issues fo"
type textarea "x"
type textarea "Did PPE audit, 0 issues fou"
type textarea "x"
type textarea "Did PPE audit, 0 issues foun"
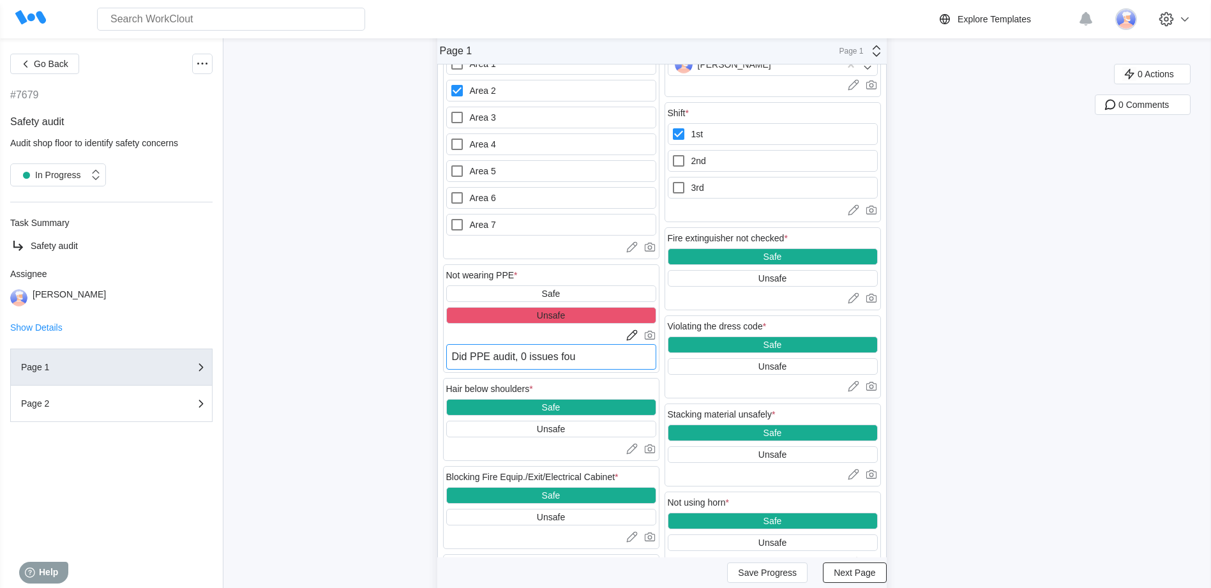
type textarea "x"
type textarea "Did PPE audit, 0 issues found"
type textarea "x"
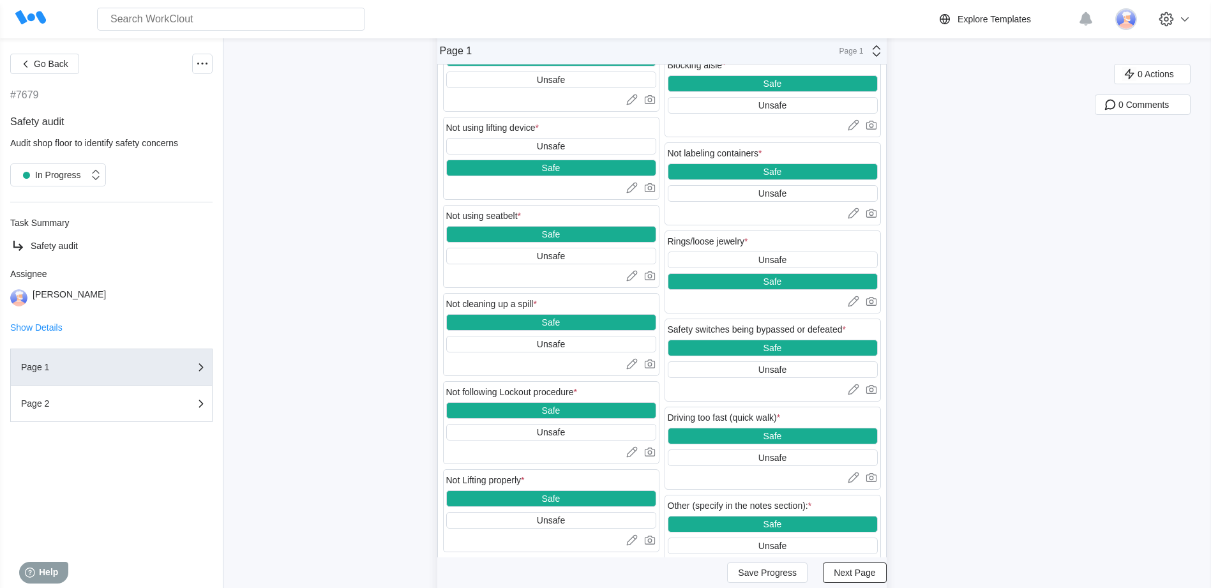
scroll to position [1276, 0]
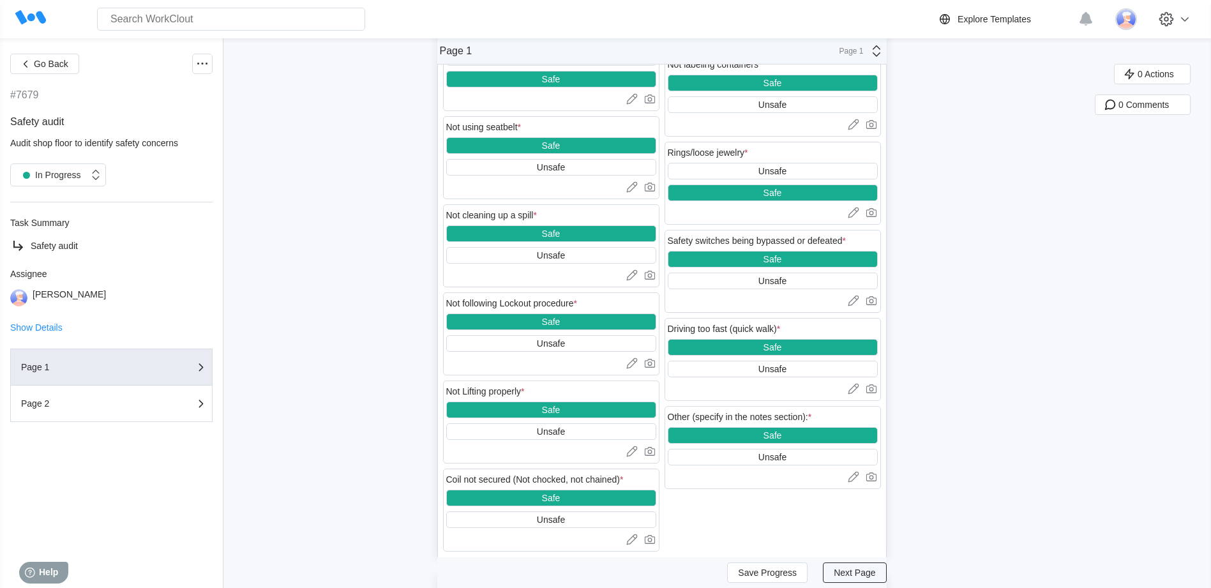
type textarea "Did PPE audit, 0 issues found"
click at [854, 572] on span "Next Page" at bounding box center [853, 572] width 41 height 9
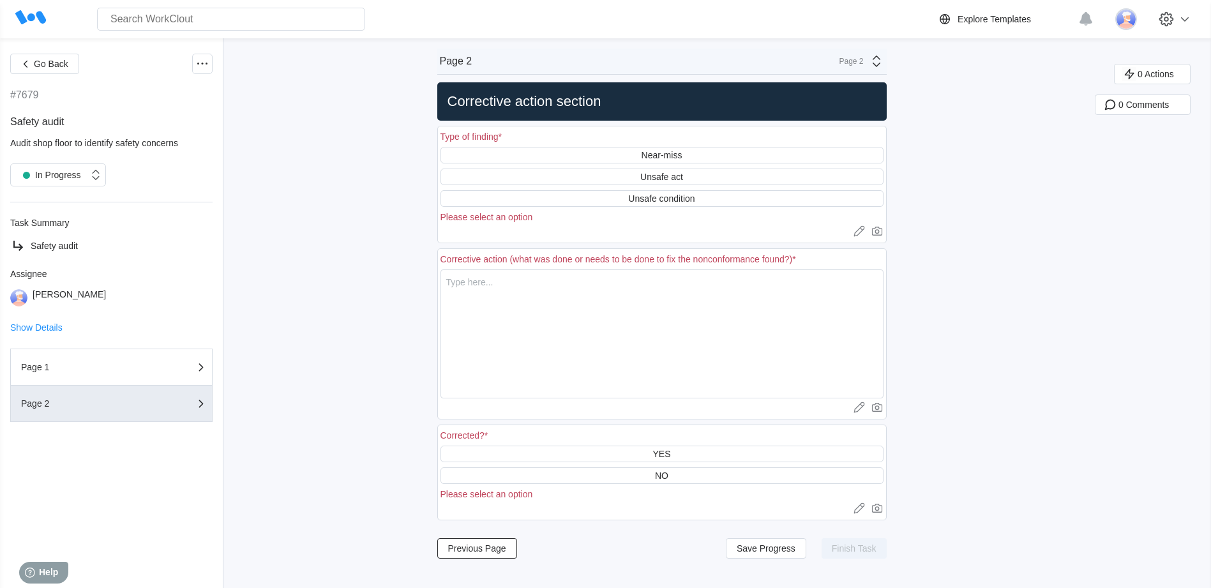
scroll to position [0, 0]
click at [643, 196] on div "Unsafe condition" at bounding box center [661, 198] width 66 height 10
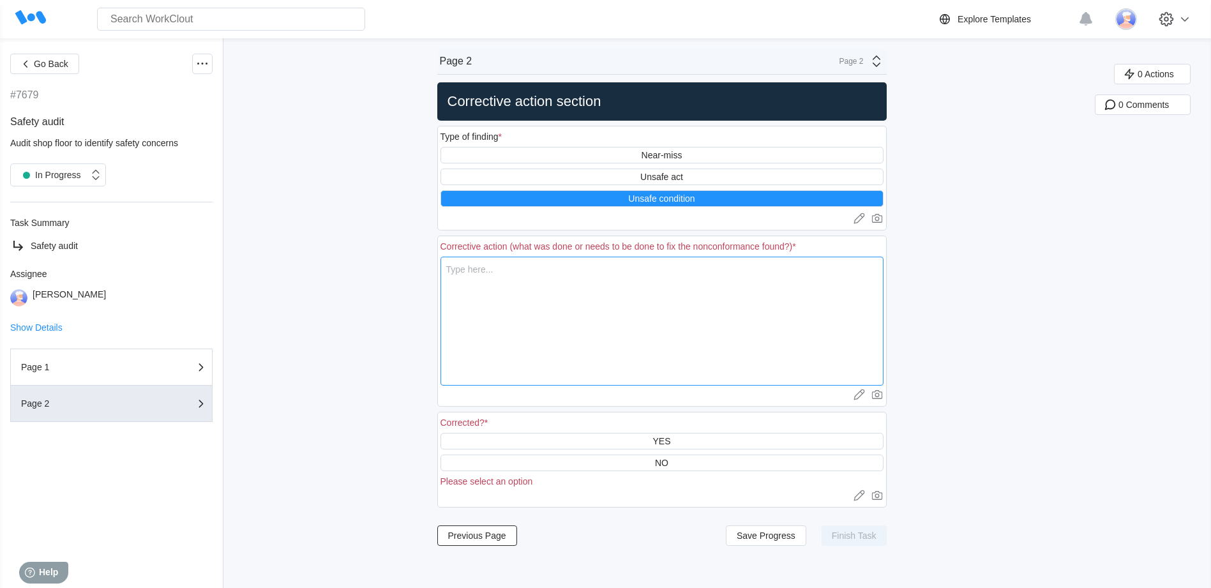
click at [466, 269] on textarea at bounding box center [661, 321] width 443 height 129
type textarea "D"
type textarea "x"
type textarea "Di"
type textarea "x"
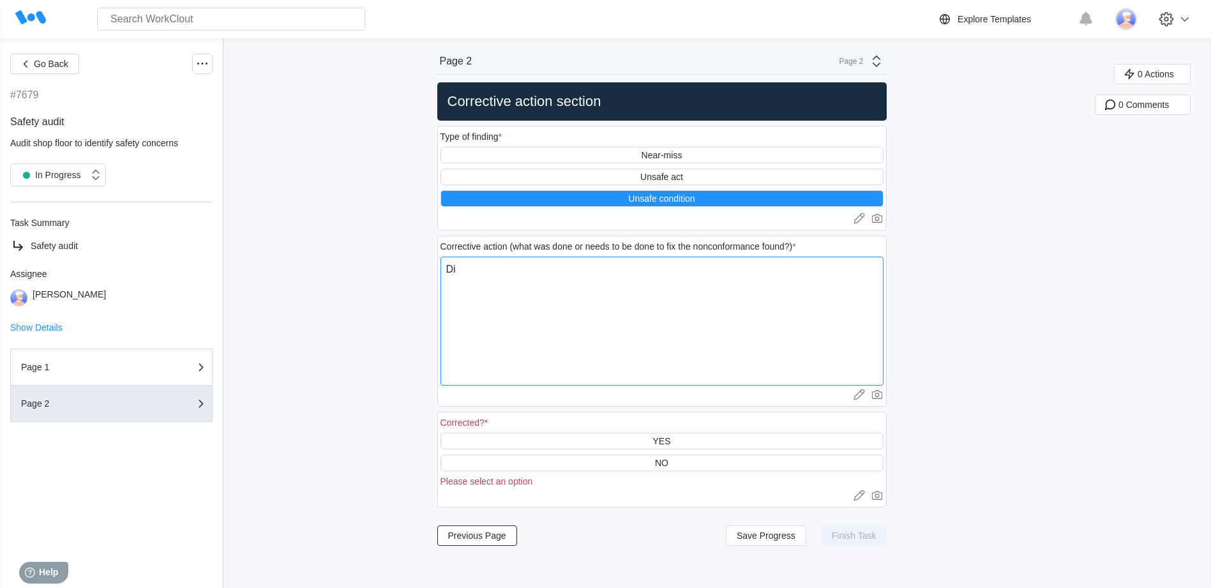
type textarea "Did"
type textarea "x"
type textarea "Did"
type textarea "x"
type textarea "Did P"
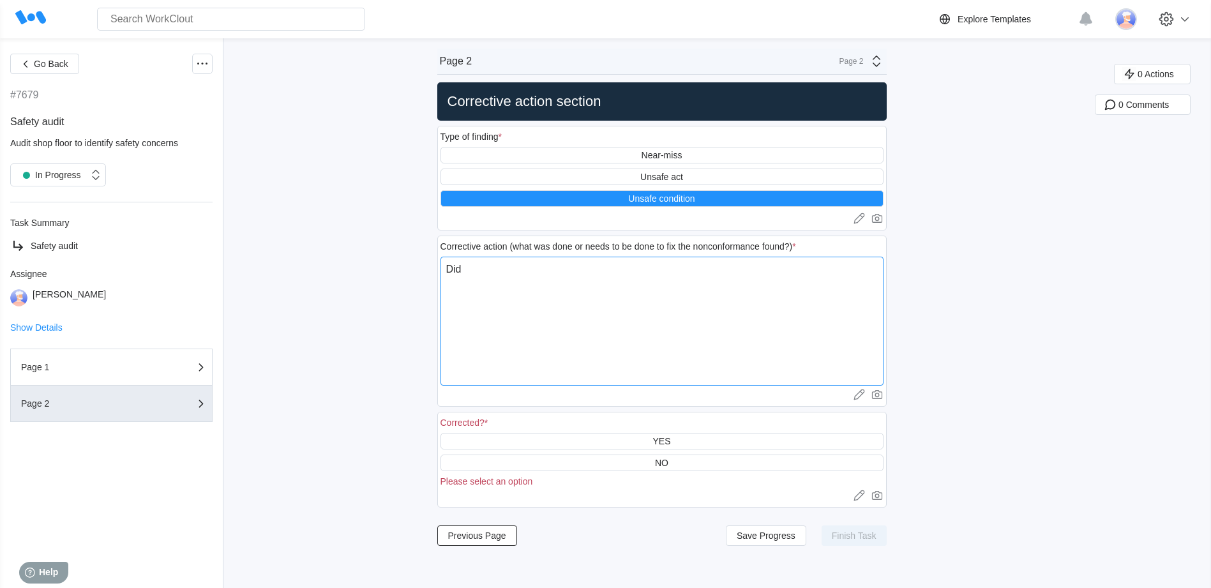
type textarea "x"
type textarea "Did PP"
type textarea "x"
type textarea "Did PPE"
type textarea "x"
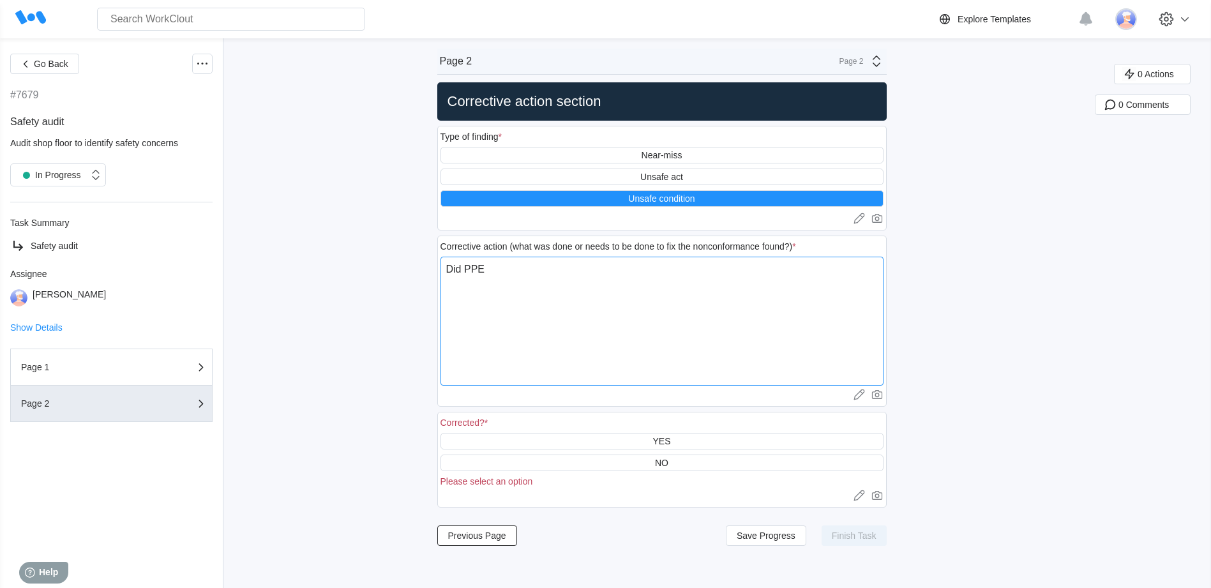
type textarea "Did PPE"
type textarea "x"
type textarea "Did PPE A"
type textarea "x"
type textarea "Did PPE Au"
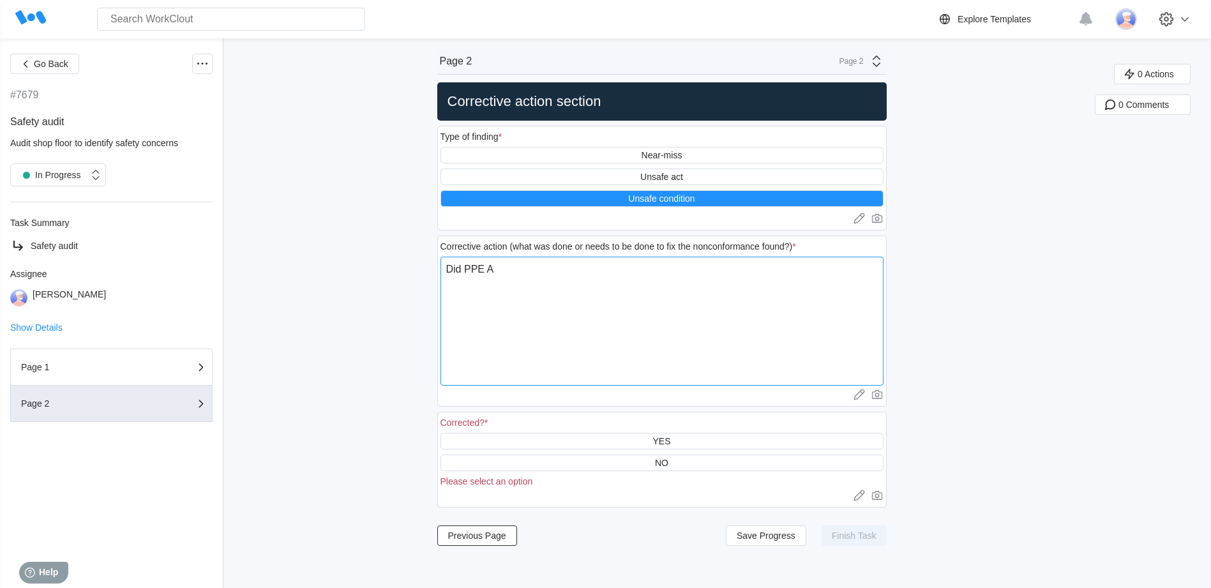
type textarea "x"
type textarea "Did PPE Aud"
type textarea "x"
type textarea "Did PPE Audi"
type textarea "x"
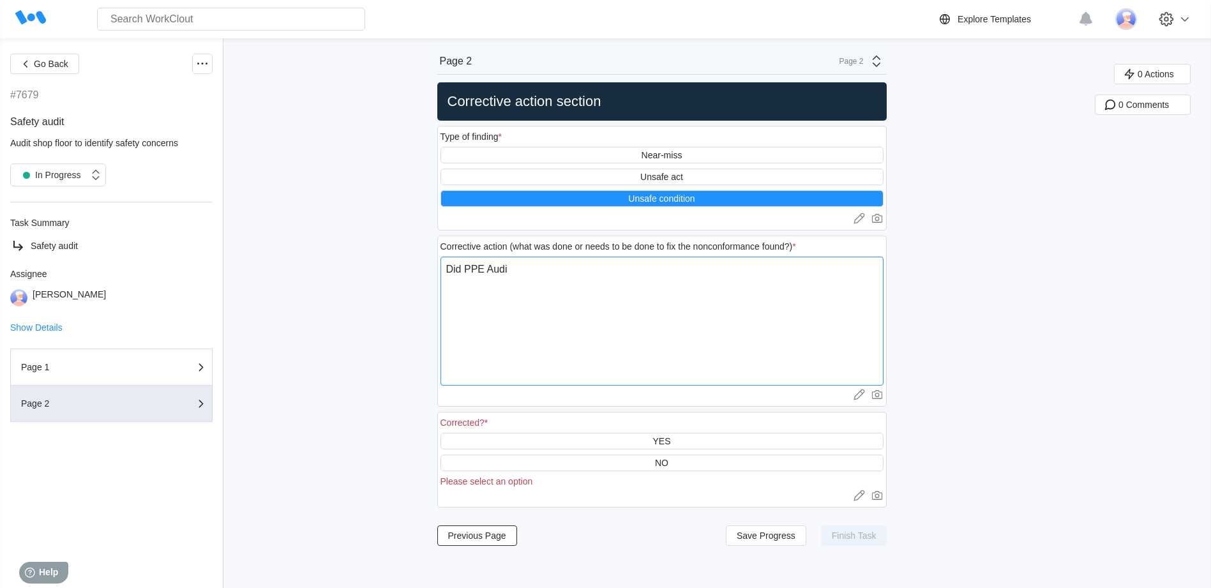
type textarea "Did PPE Audit"
type textarea "x"
type textarea "Did PPE Audit"
type textarea "x"
type textarea "Did PPE Audit a"
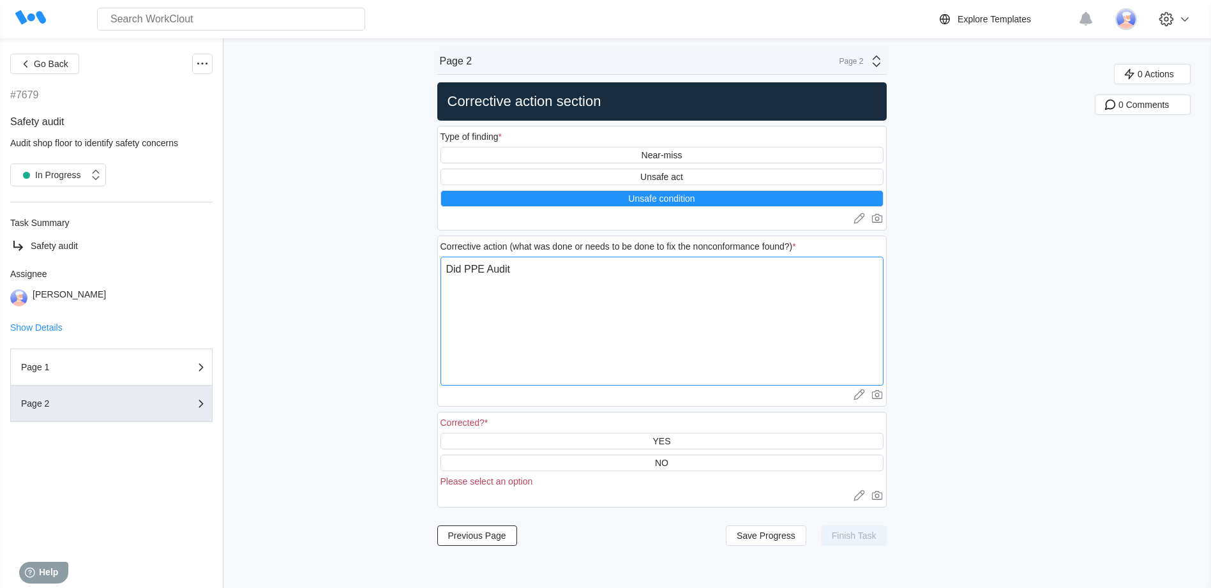
type textarea "x"
type textarea "Did PPE Audit an"
type textarea "x"
type textarea "Did PPE Audit and"
type textarea "x"
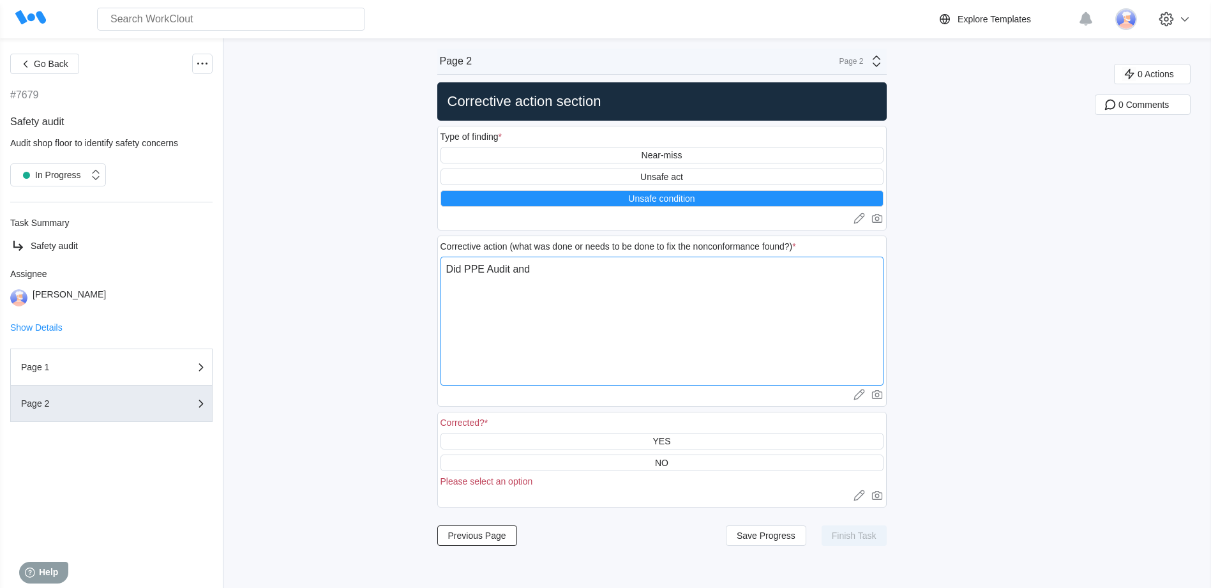
type textarea "Did PPE Audit and"
type textarea "x"
type textarea "Did PPE Audit and f"
type textarea "x"
type textarea "Did PPE Audit and fo"
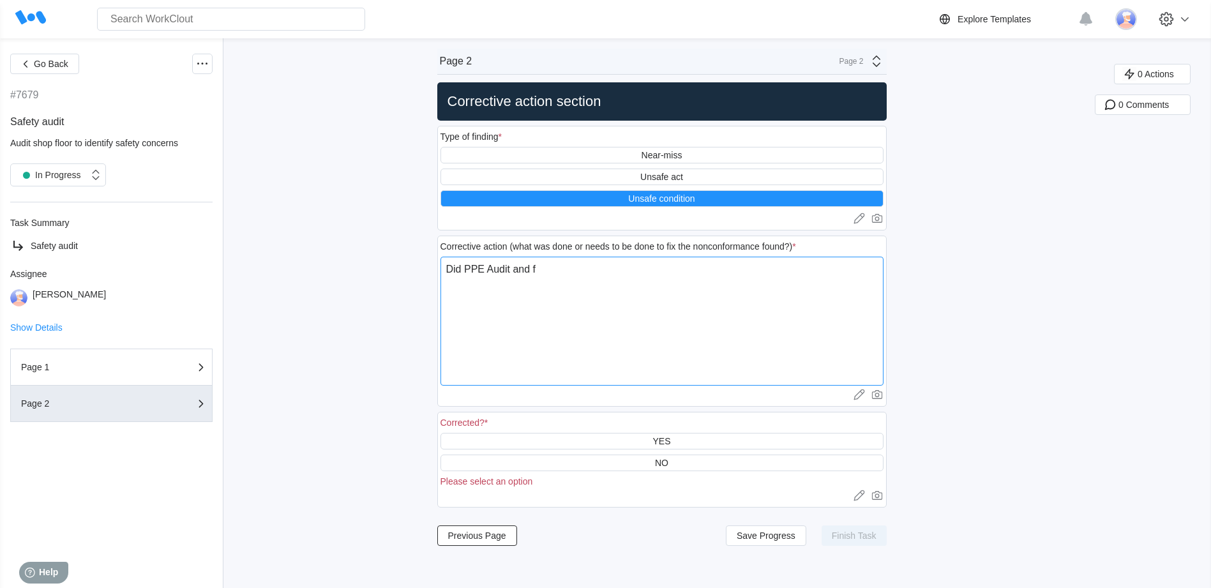
type textarea "x"
type textarea "Did PPE Audit and fou"
type textarea "x"
type textarea "Did PPE Audit and foun"
type textarea "x"
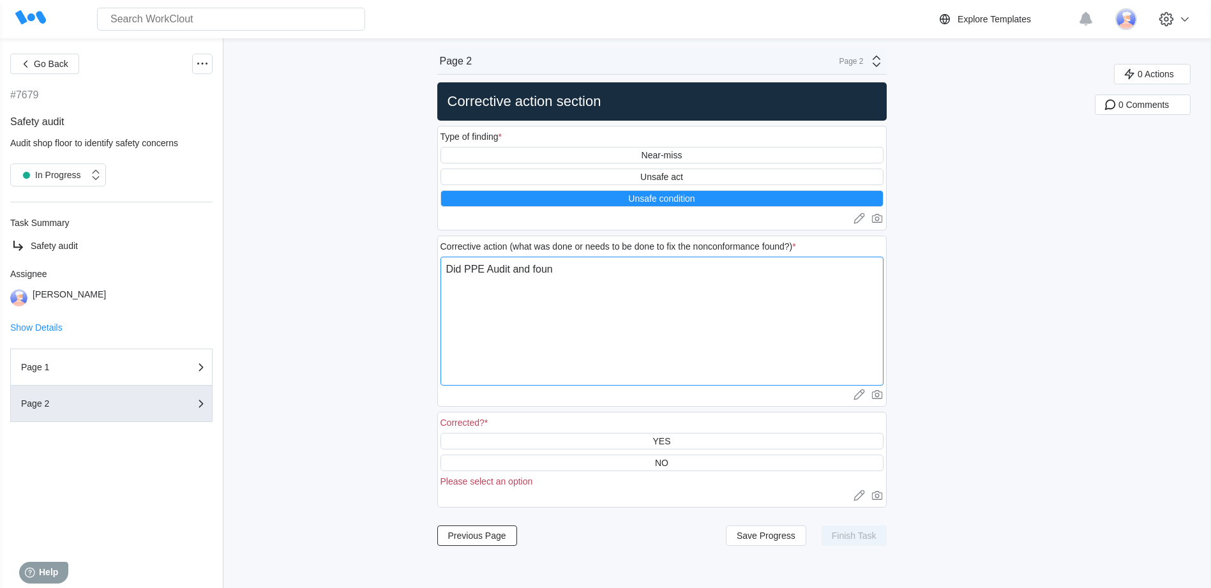
type textarea "Did PPE Audit and found"
type textarea "x"
type textarea "Did PPE Audit and found"
type textarea "x"
type textarea "Did PPE Audit and found 0"
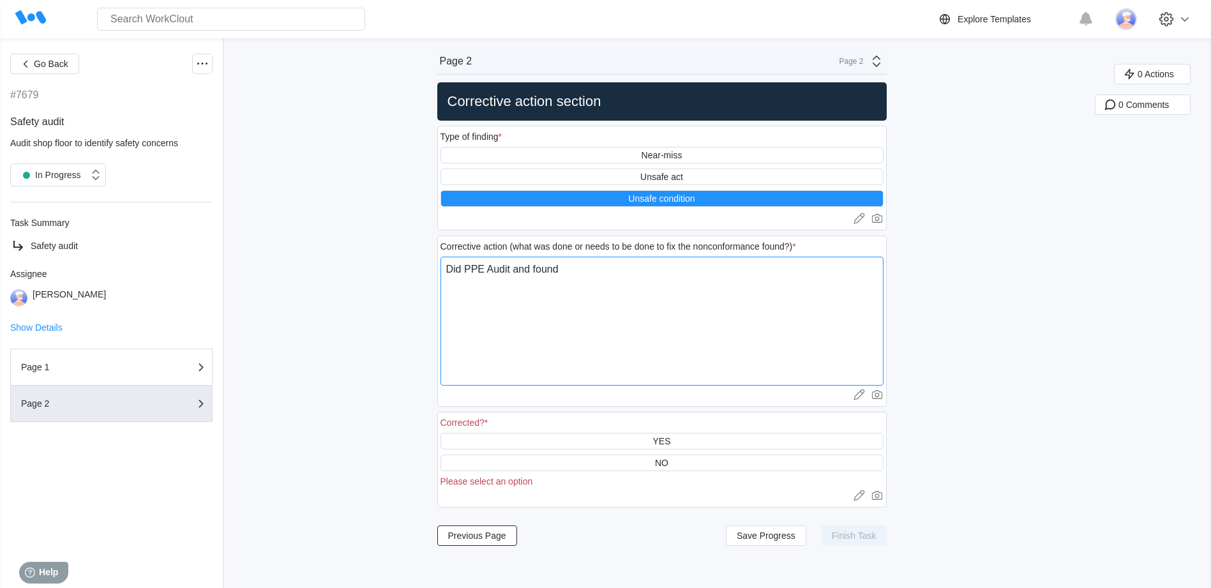
type textarea "x"
type textarea "Did PPE Audit and found 0"
type textarea "x"
type textarea "Did PPE Audit and found 0 e"
type textarea "x"
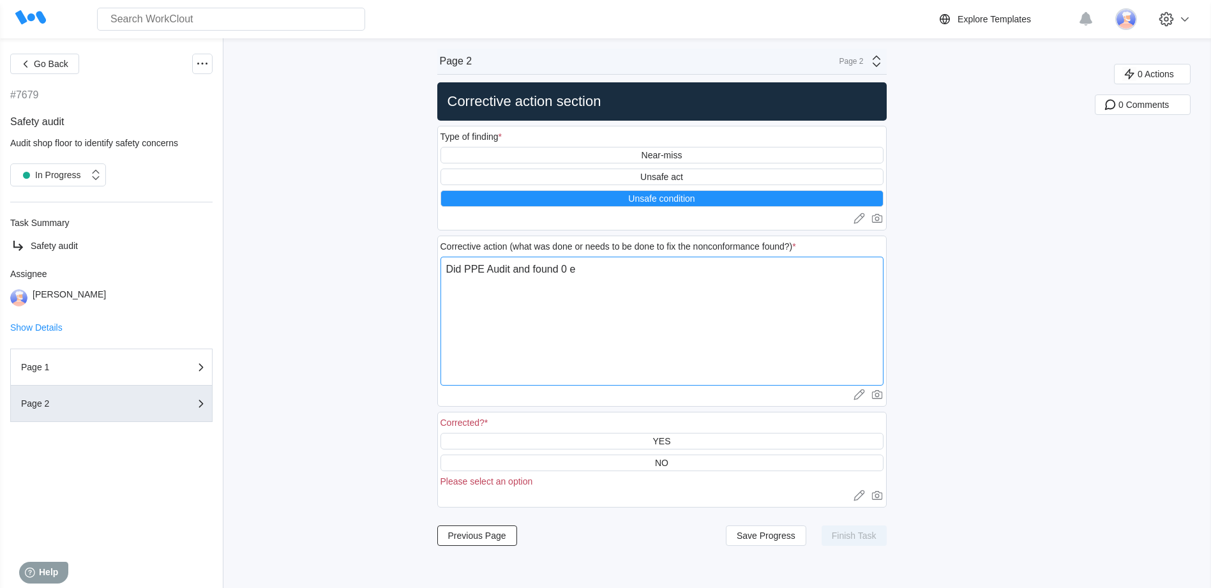
type textarea "Did PPE Audit and found 0 em"
type textarea "x"
type textarea "Did PPE Audit and found 0 emp"
type textarea "x"
type textarea "Did PPE Audit and found 0 empl"
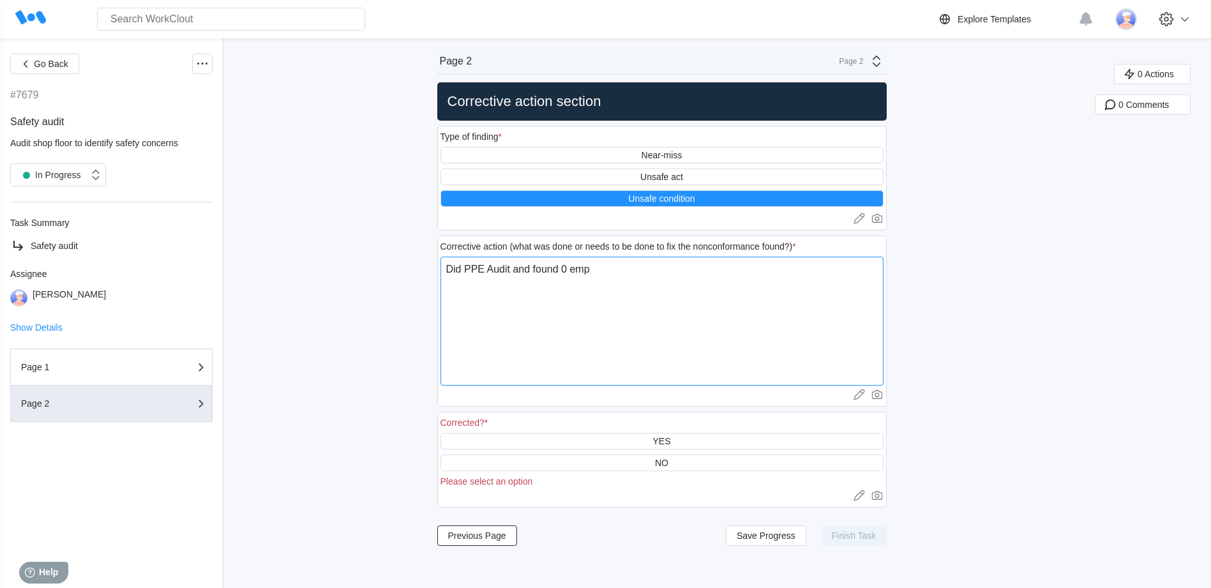
type textarea "x"
type textarea "Did PPE Audit and found 0 emplo"
type textarea "x"
type textarea "Did PPE Audit and found 0 employ"
type textarea "x"
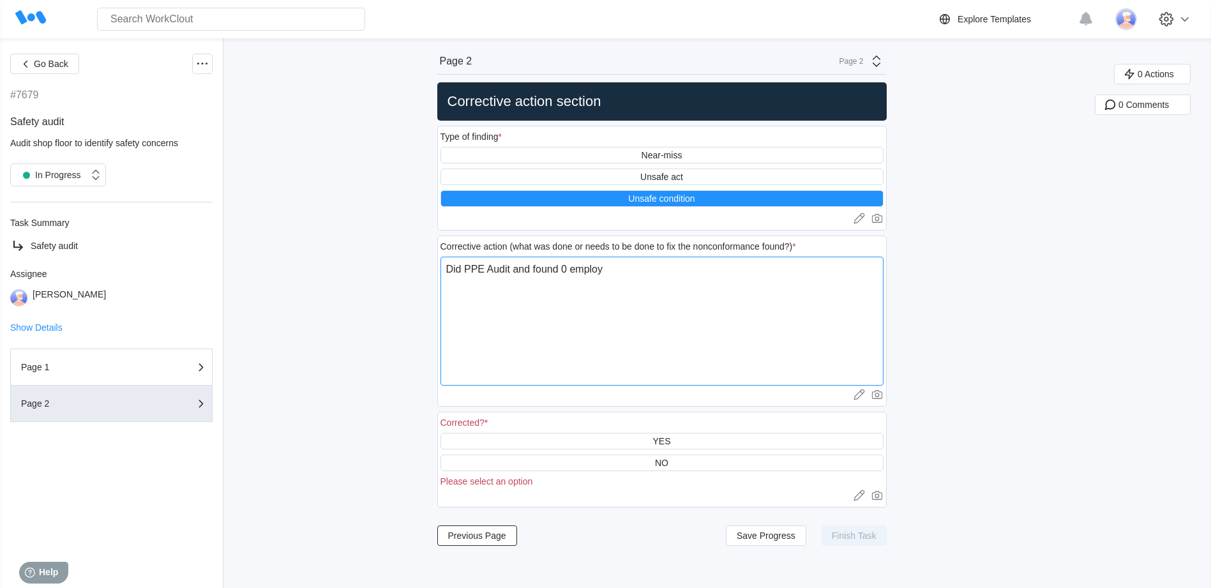
type textarea "Did PPE Audit and found 0 employe"
type textarea "x"
type textarea "Did PPE Audit and found 0 employee"
type textarea "x"
type textarea "Did PPE Audit and found 0 employees"
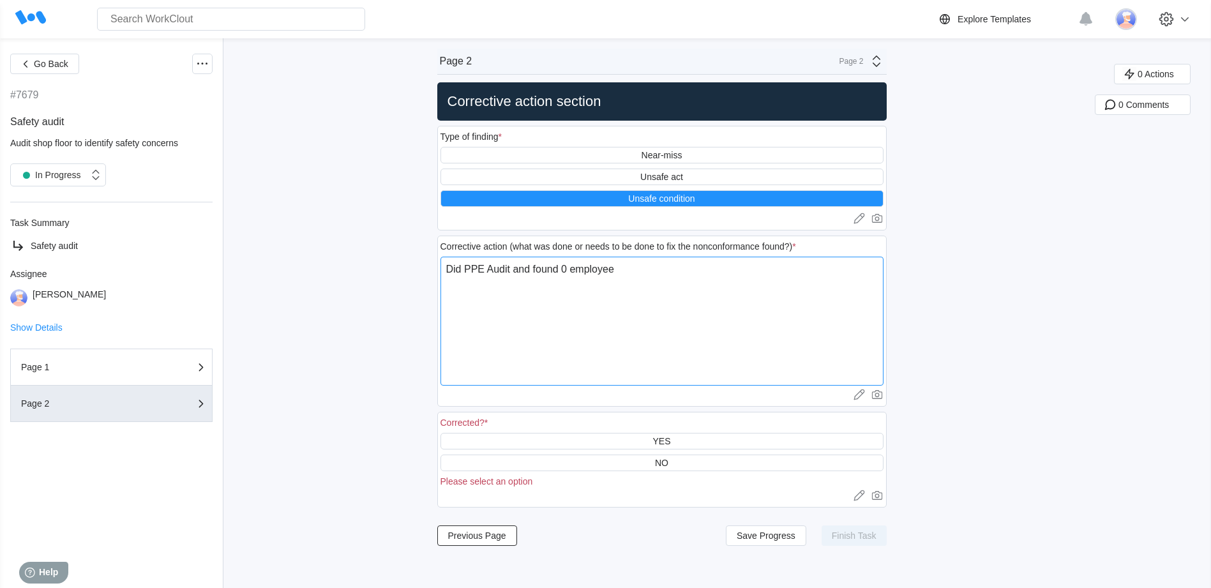
type textarea "x"
click at [670, 441] on div "YES" at bounding box center [661, 441] width 18 height 10
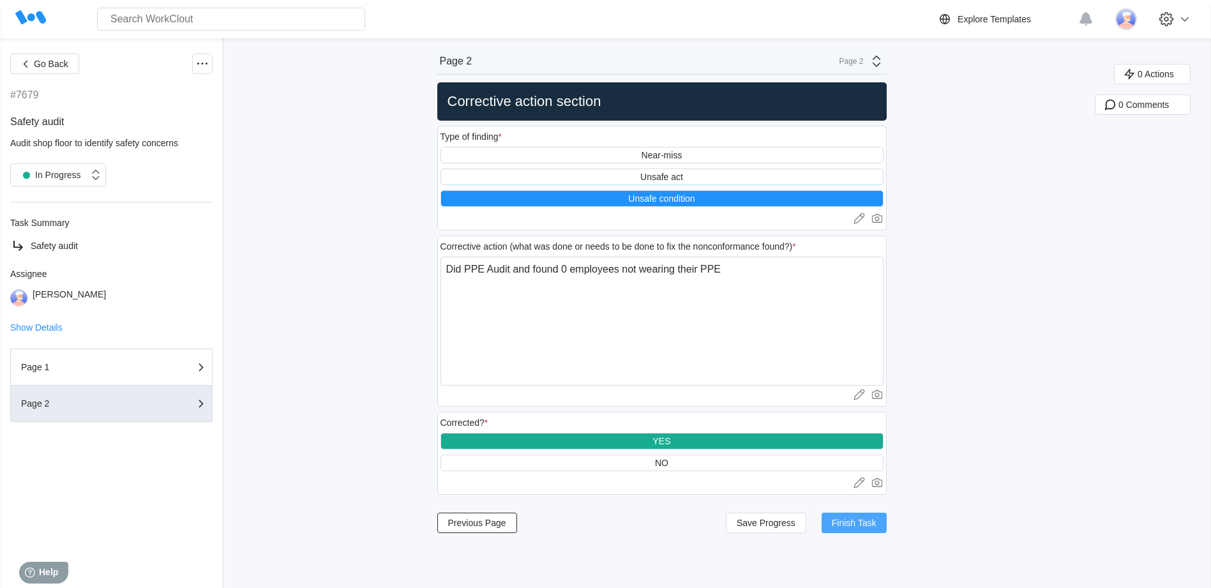
click at [858, 521] on span "Finish Task" at bounding box center [854, 522] width 45 height 9
